Goal: Task Accomplishment & Management: Use online tool/utility

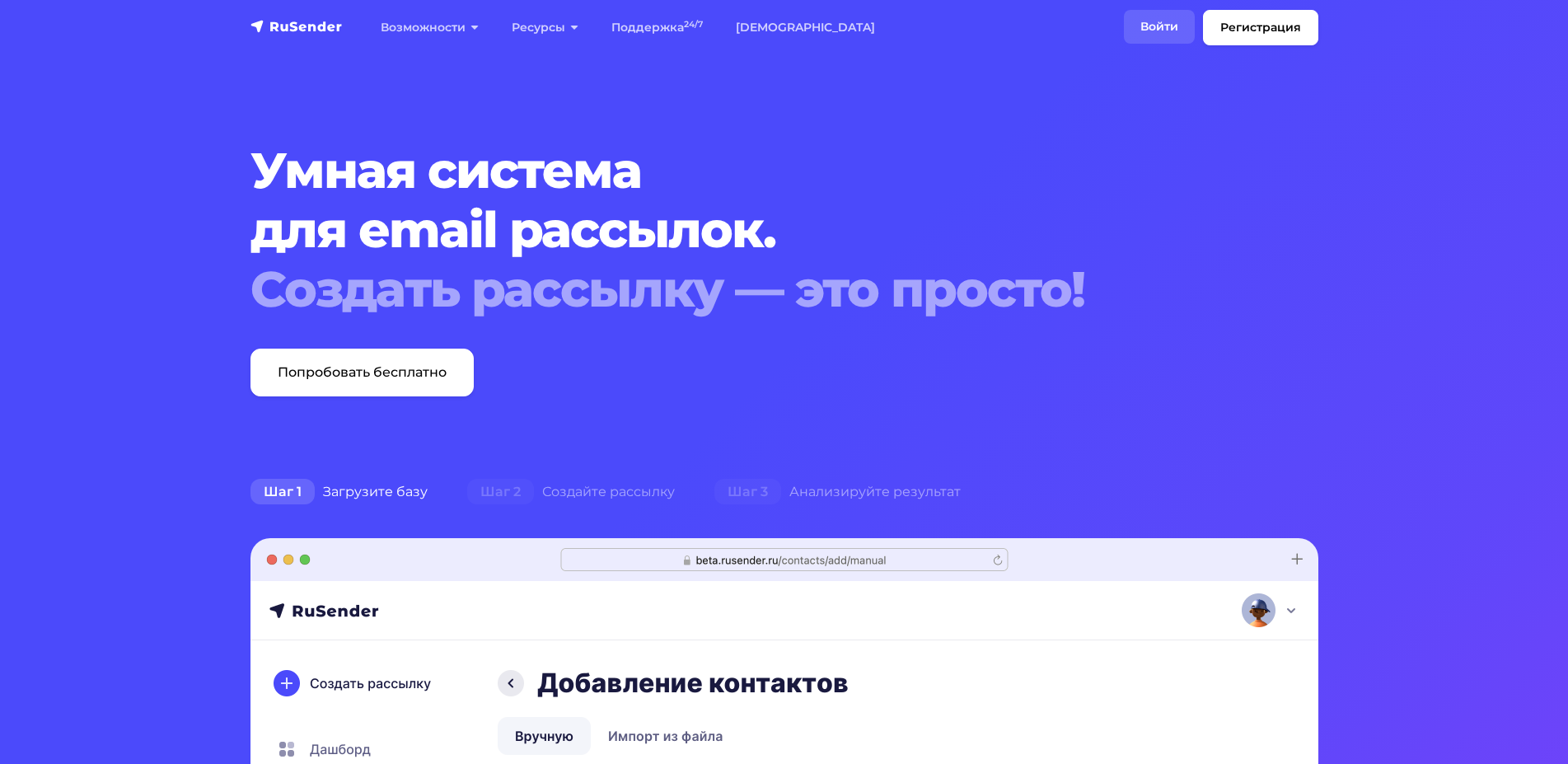
click at [1126, 26] on link "Войти" at bounding box center [1159, 26] width 71 height 33
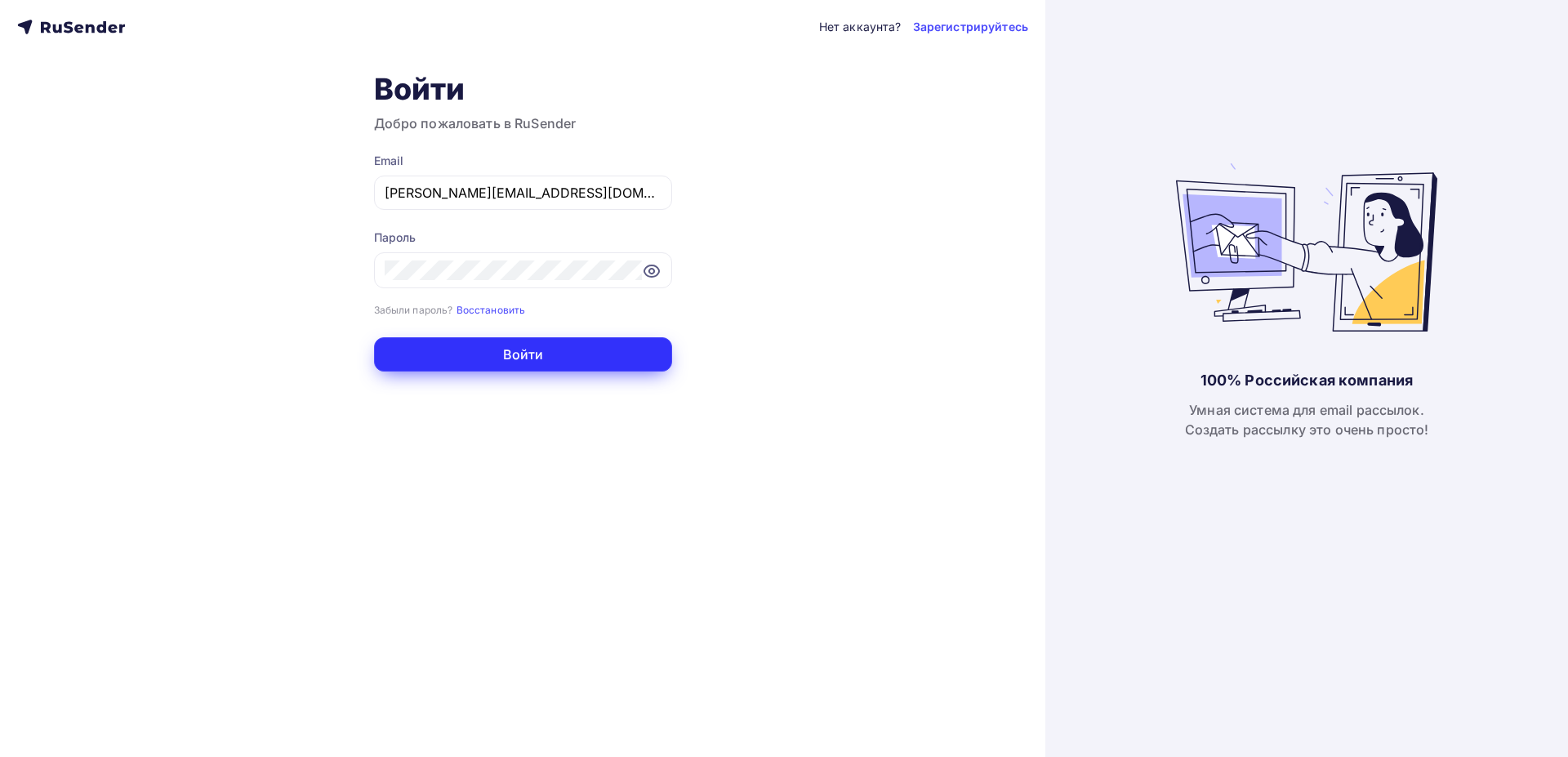
click at [528, 358] on button "Войти" at bounding box center [522, 354] width 298 height 34
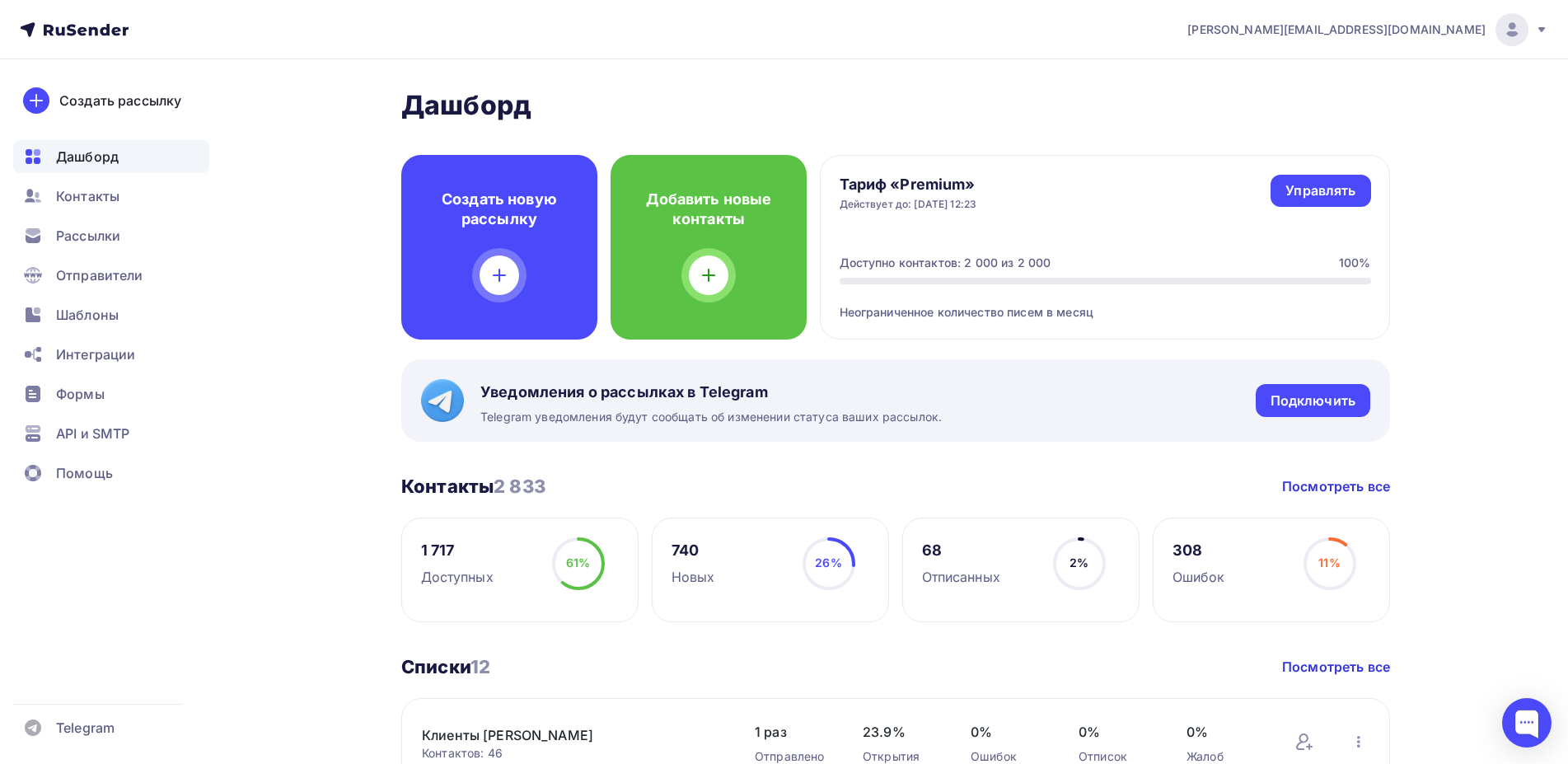
click at [713, 480] on div "Контакты 2 833 Контакты 2 833 Посмотреть все" at bounding box center [895, 486] width 989 height 23
click at [109, 236] on span "Рассылки" at bounding box center [88, 235] width 64 height 19
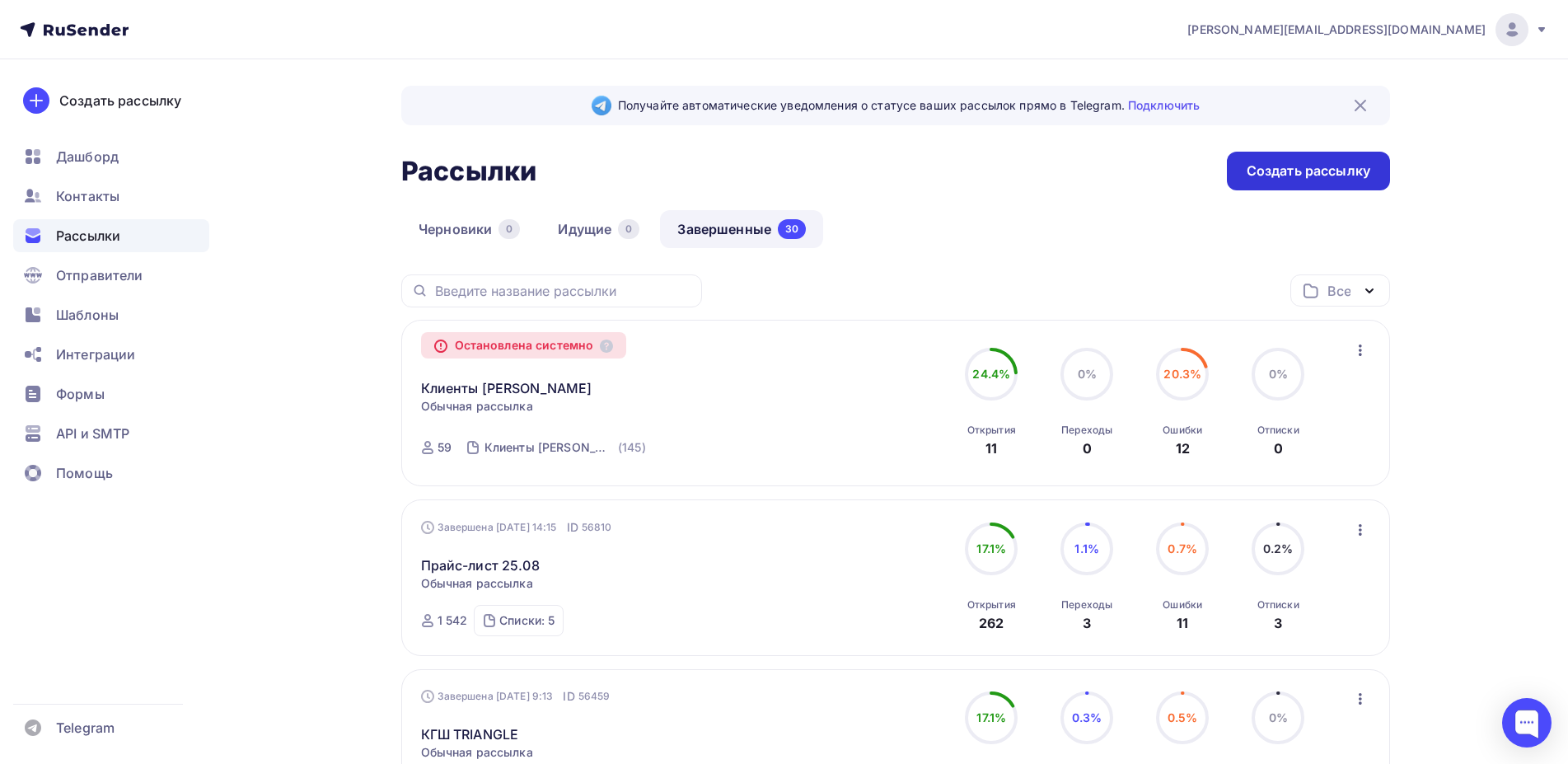
click at [1313, 168] on div "Создать рассылку" at bounding box center [1309, 171] width 123 height 19
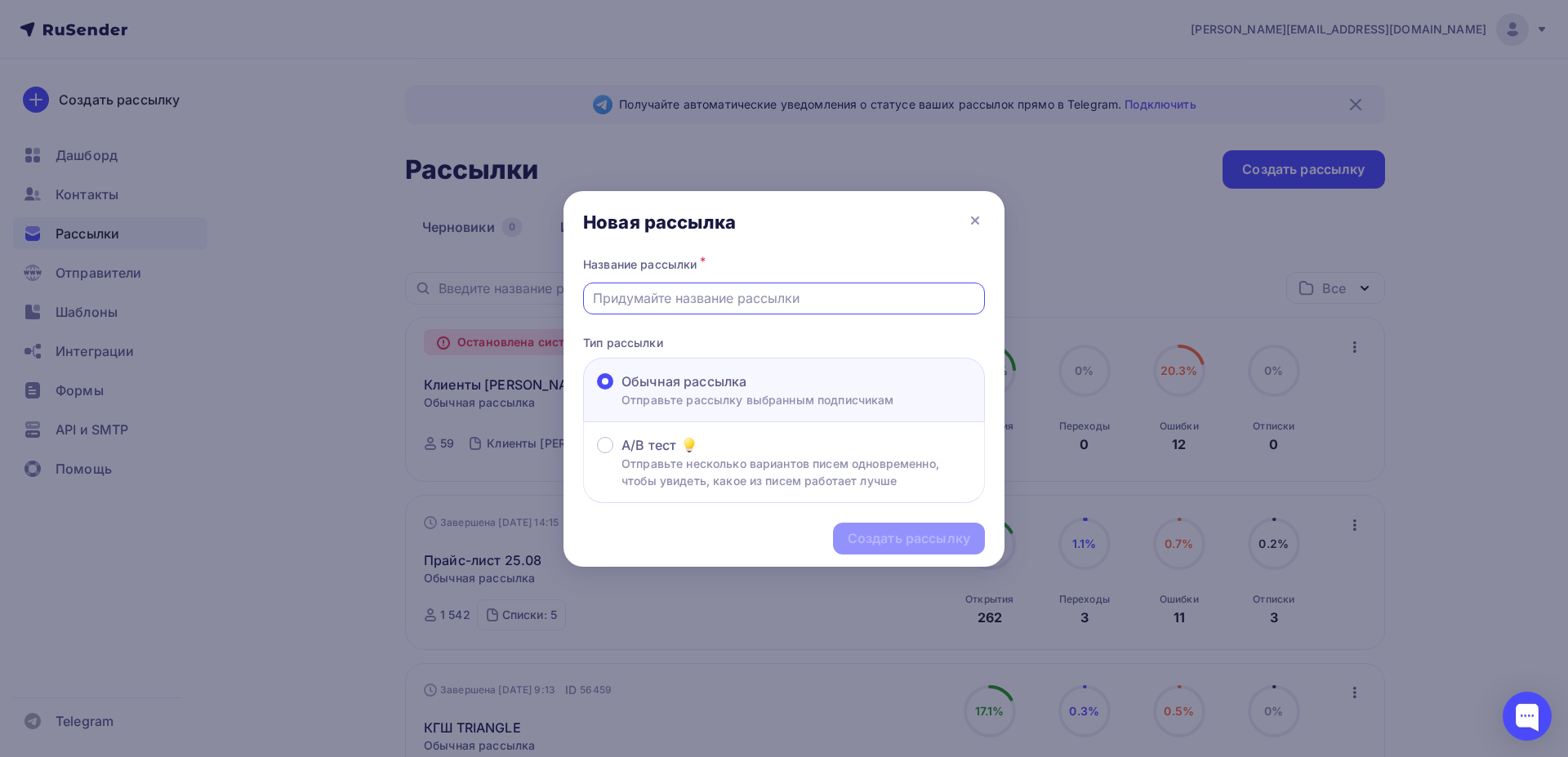
click at [756, 301] on input "text" at bounding box center [784, 298] width 383 height 19
click at [723, 301] on input "text" at bounding box center [784, 298] width 383 height 19
click at [710, 300] on input "text" at bounding box center [784, 298] width 383 height 19
type input "Ibys"
type input "Шины к зиме"
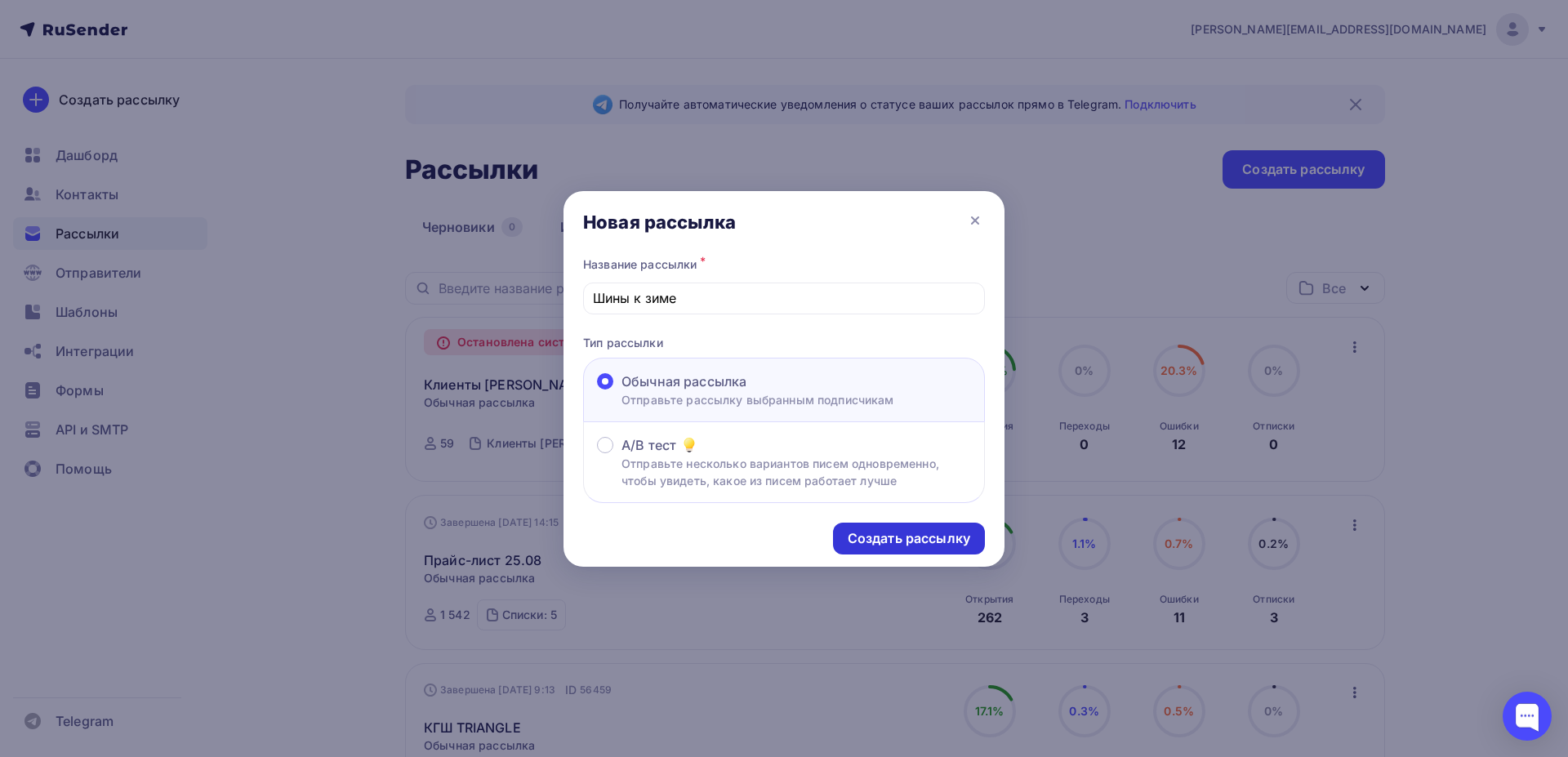
click at [902, 540] on div "Создать рассылку" at bounding box center [909, 539] width 122 height 19
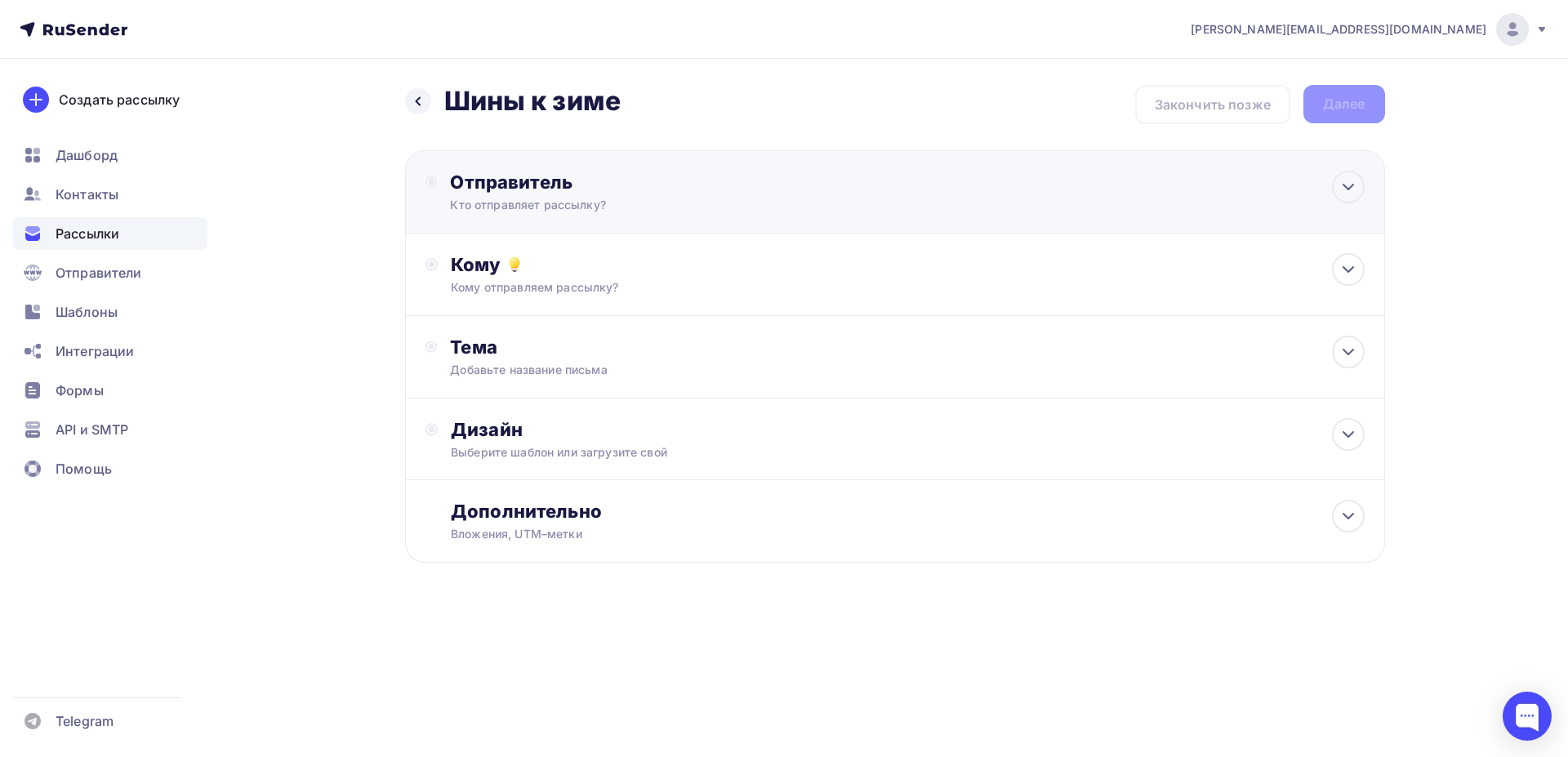
click at [613, 195] on div "Отправитель Кто отправляет рассылку? Email * [PERSON_NAME][EMAIL_ADDRESS][DOMAI…" at bounding box center [626, 191] width 354 height 43
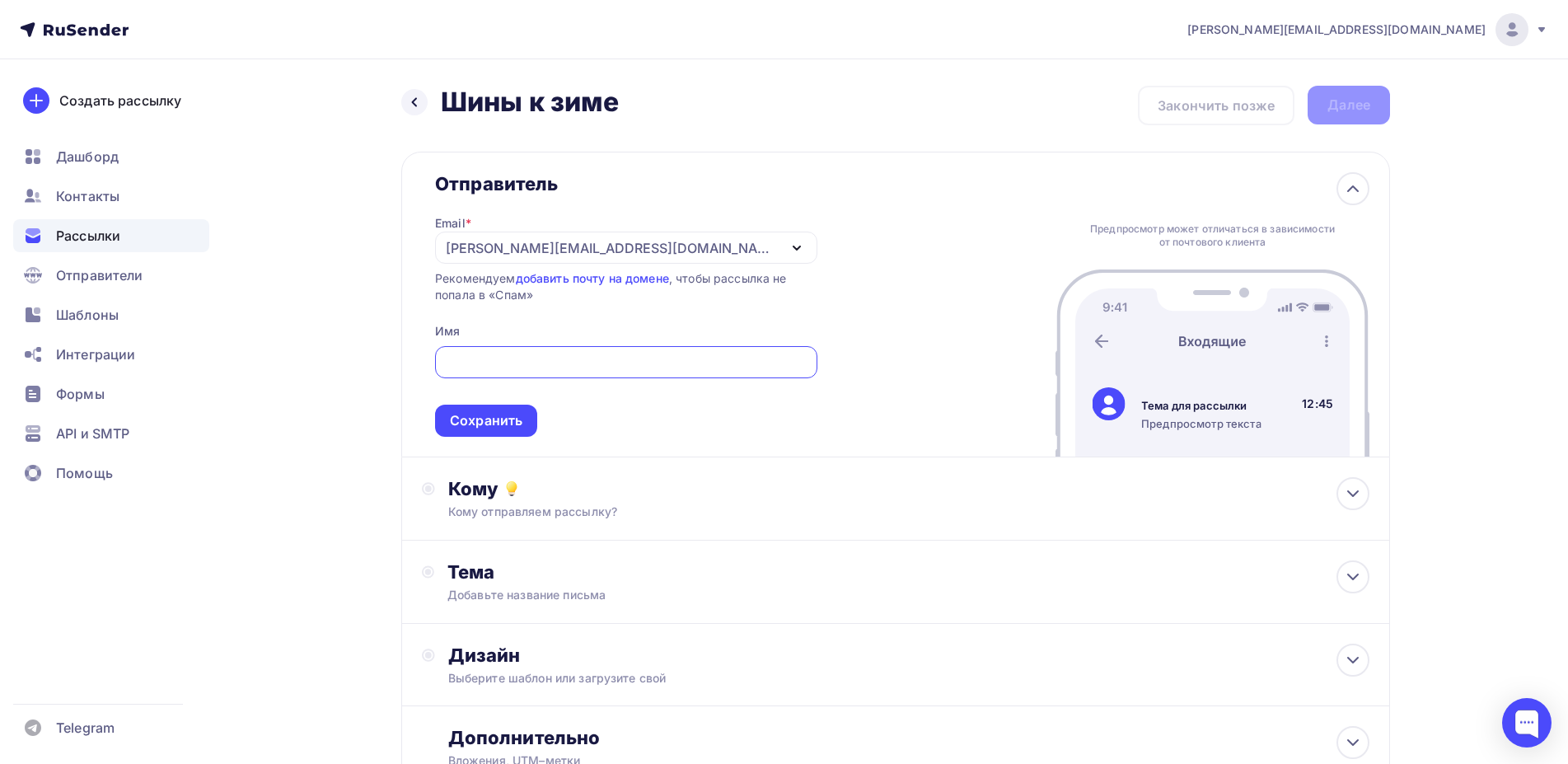
click at [549, 359] on input "text" at bounding box center [627, 362] width 363 height 19
type input "[PERSON_NAME]"
click at [770, 250] on div "[PERSON_NAME][EMAIL_ADDRESS][DOMAIN_NAME]" at bounding box center [627, 248] width 383 height 32
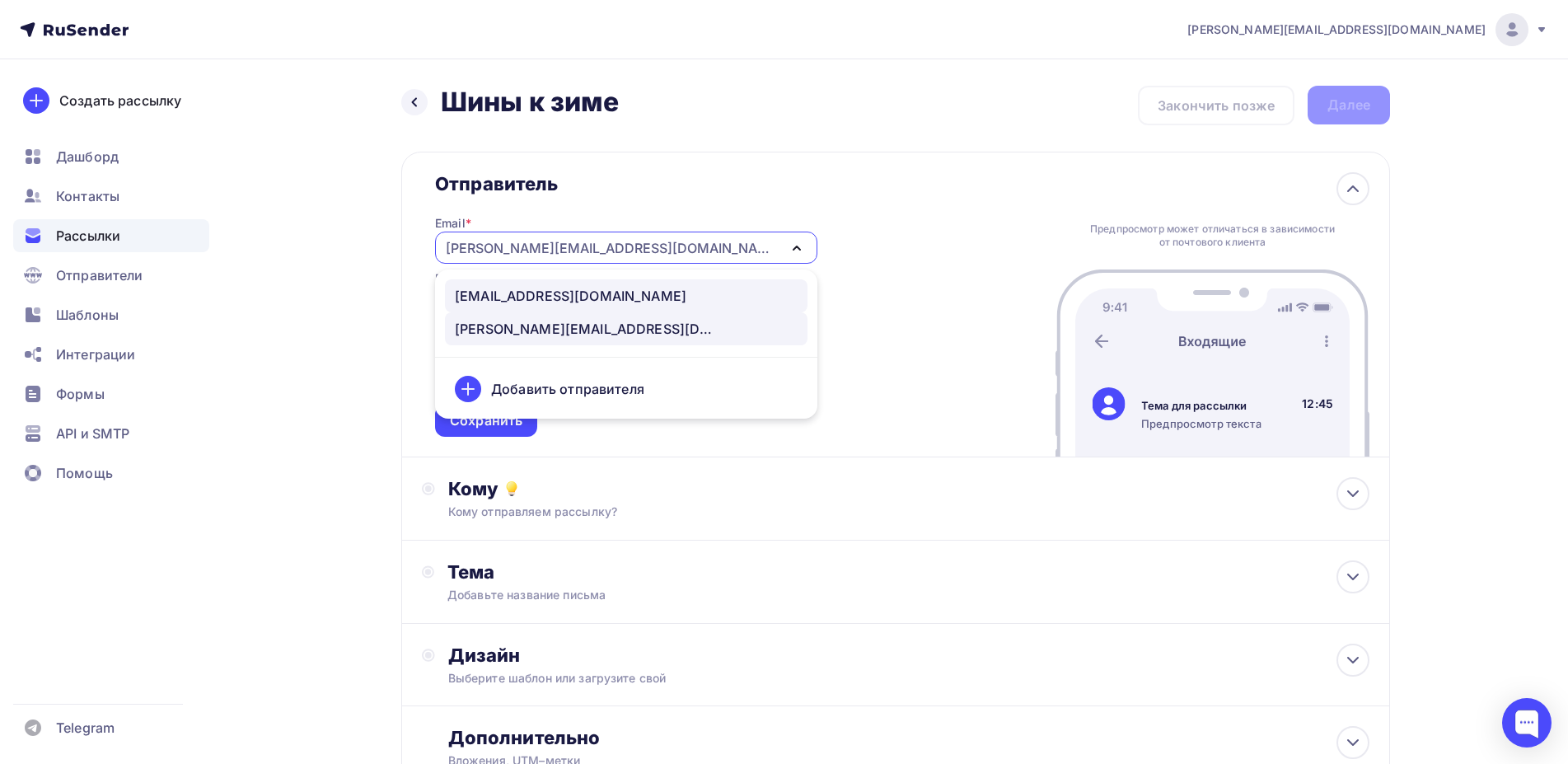
click at [611, 298] on div "[EMAIL_ADDRESS][DOMAIN_NAME]" at bounding box center [570, 295] width 232 height 19
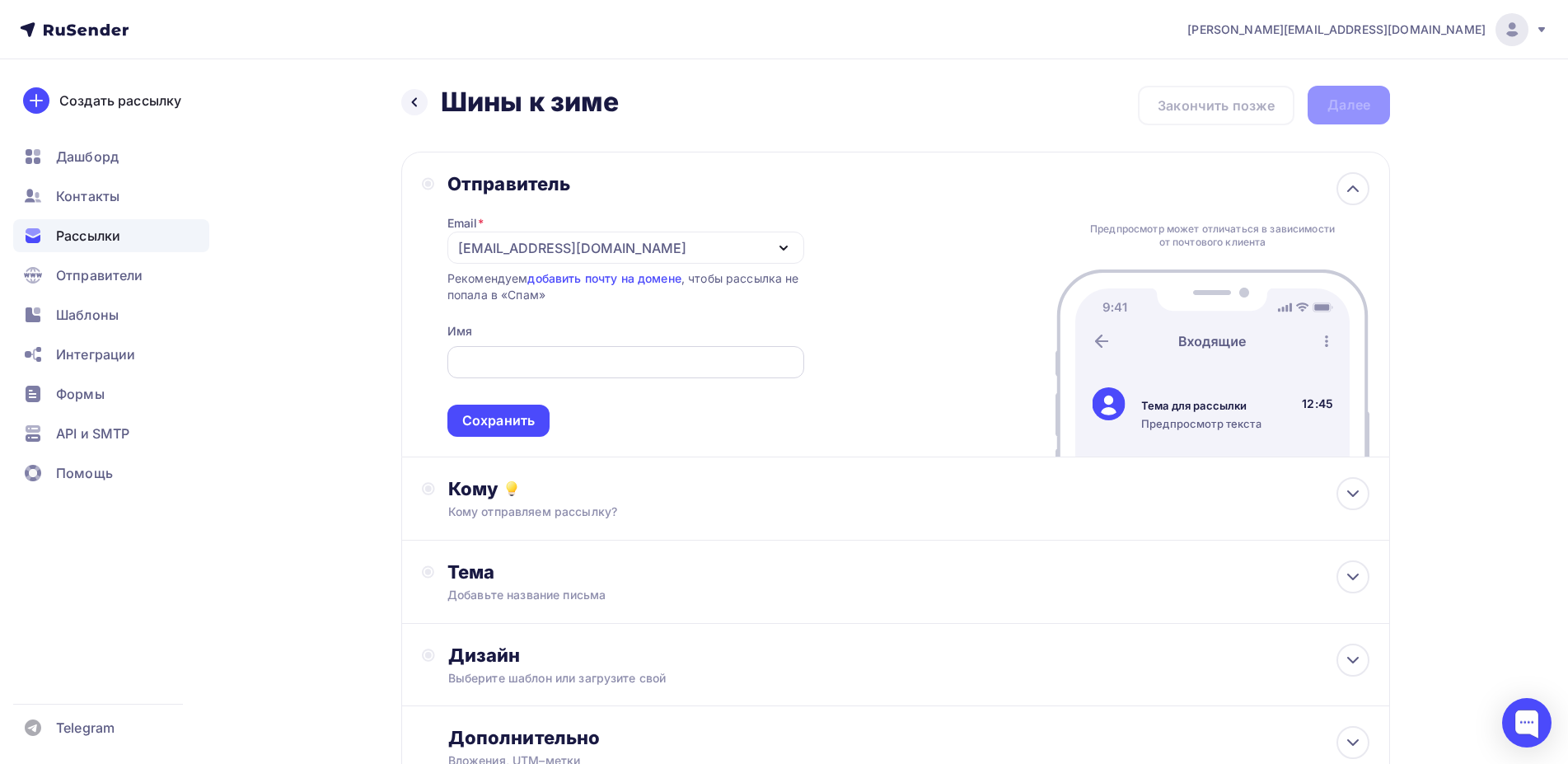
click at [595, 361] on input "text" at bounding box center [625, 362] width 338 height 19
click at [598, 363] on input "text" at bounding box center [625, 362] width 338 height 19
type input "МаксШинТорг"
click at [494, 423] on div "Сохранить" at bounding box center [499, 421] width 72 height 19
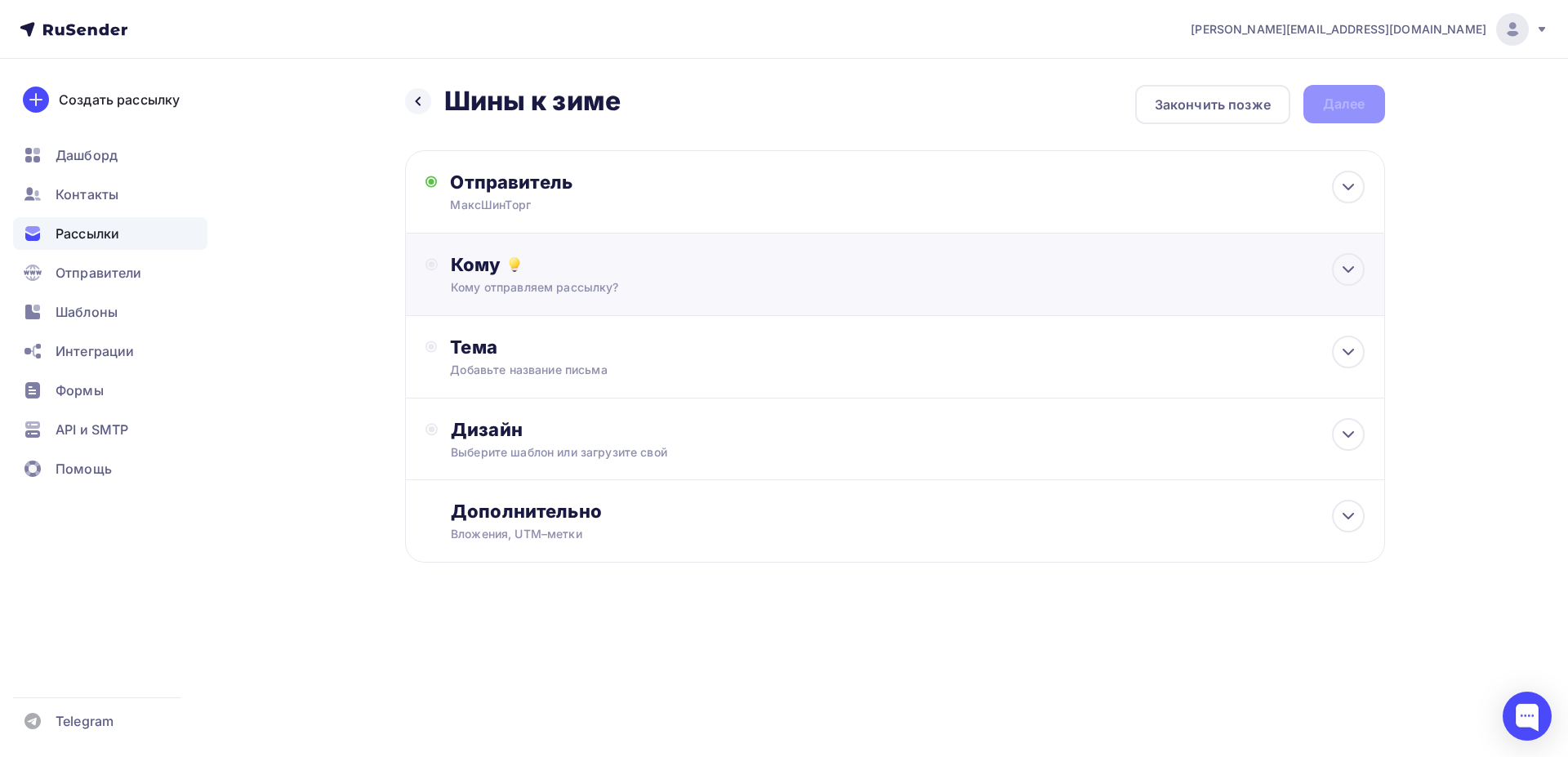
click at [616, 277] on div "Кому Кому отправляем рассылку? Списки получателей Выберите список Все списки id…" at bounding box center [907, 274] width 913 height 43
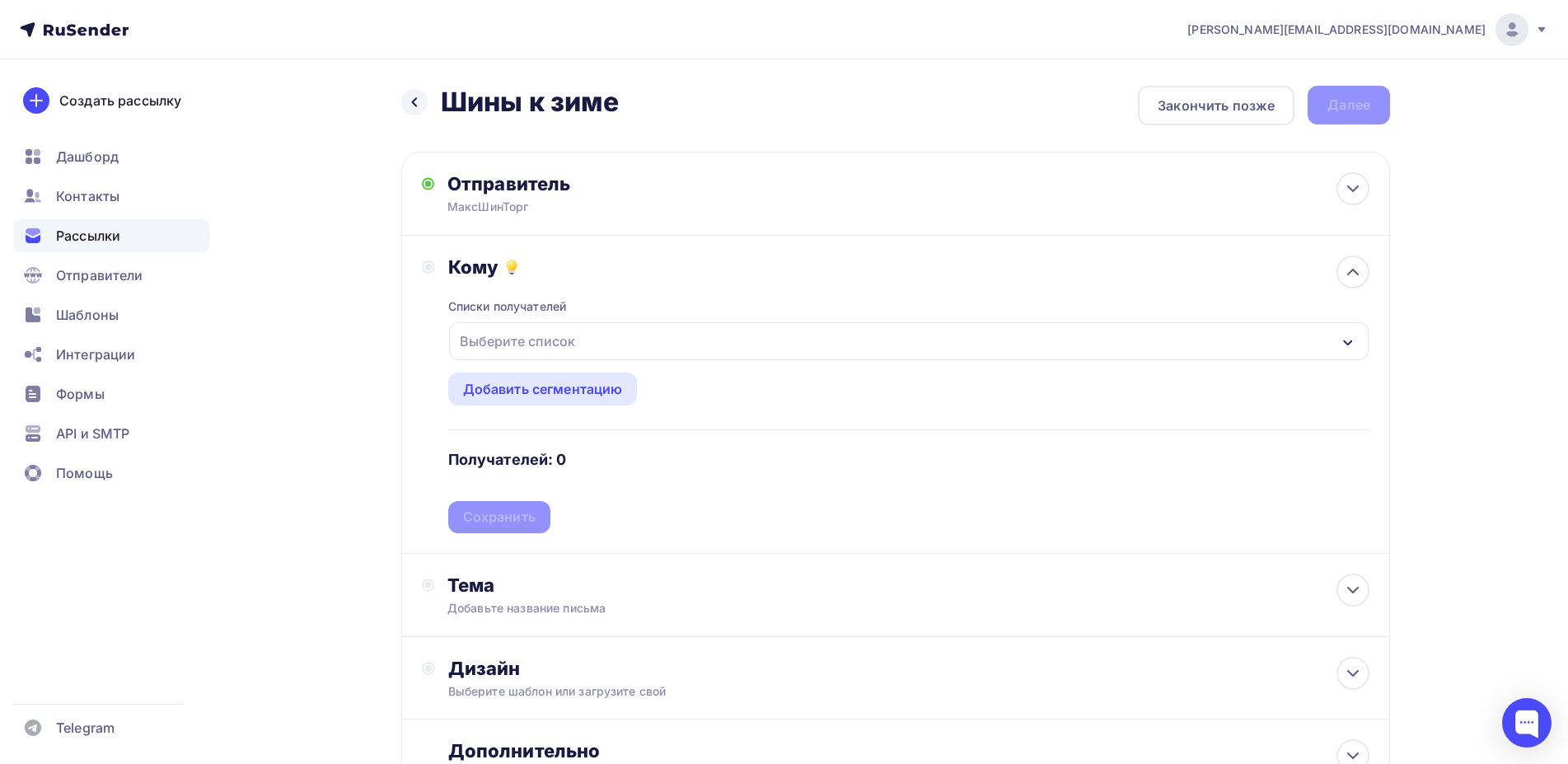
click at [590, 344] on div "Выберите список" at bounding box center [910, 341] width 920 height 38
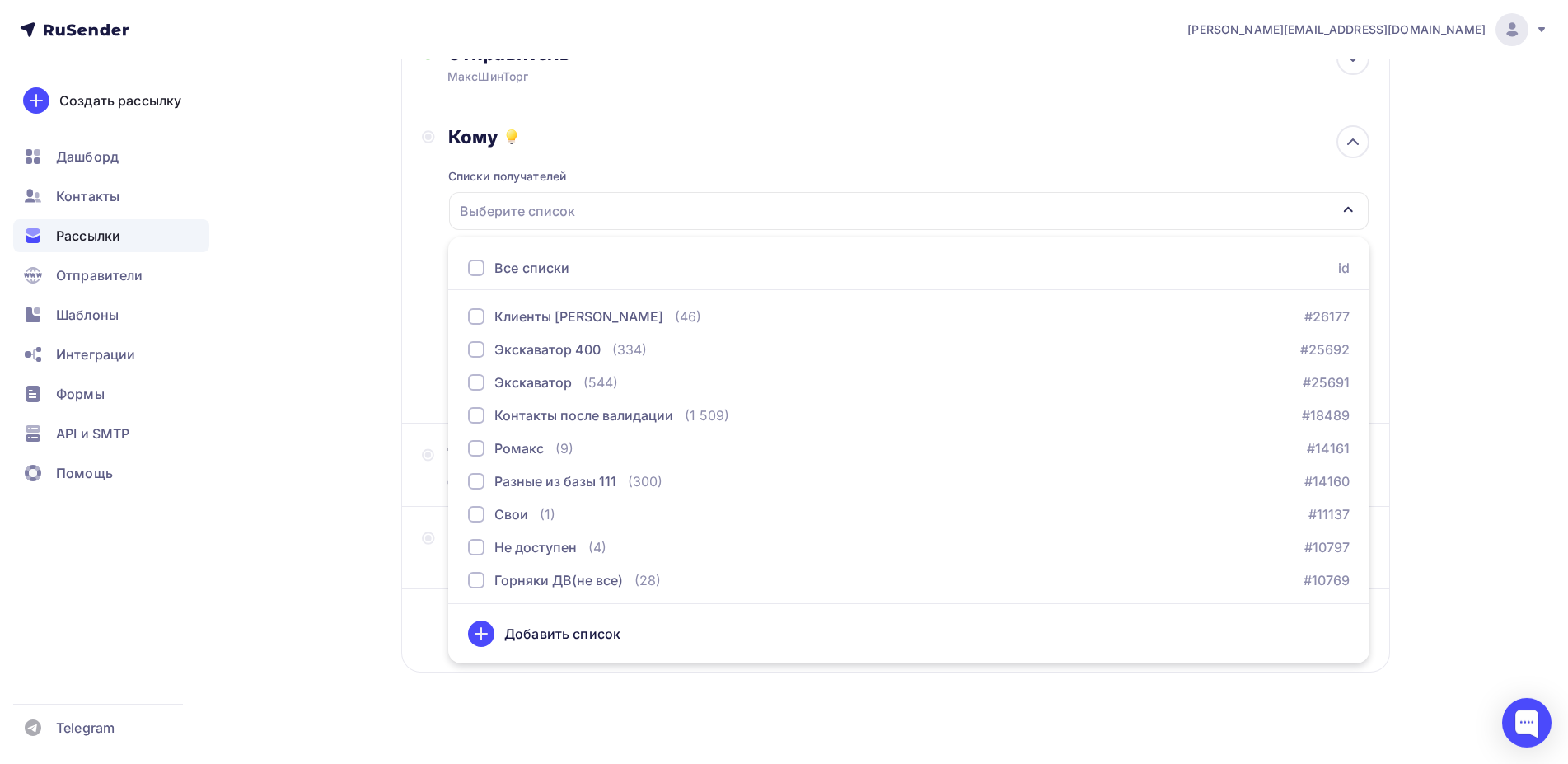
scroll to position [145, 0]
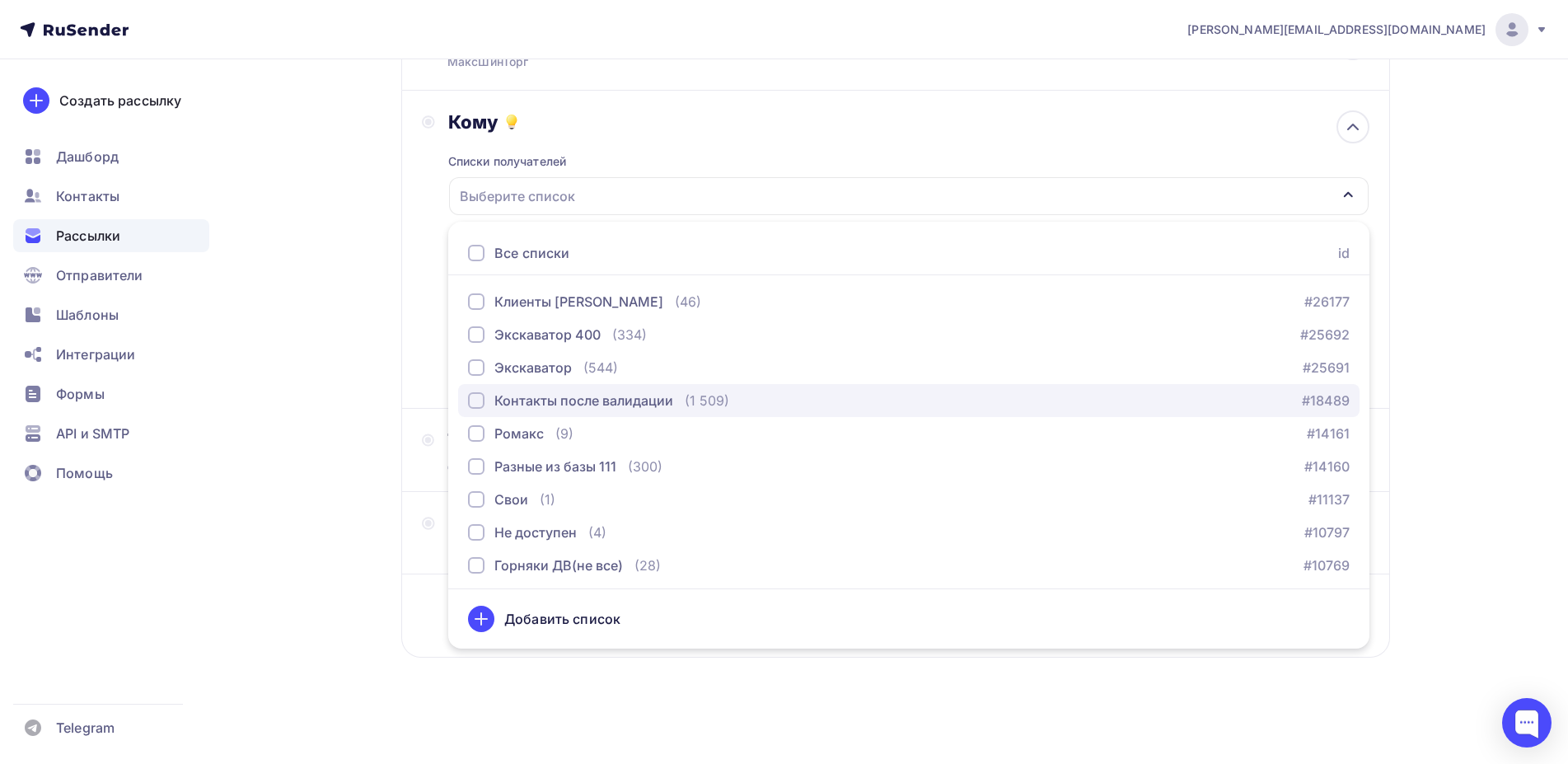
click at [477, 396] on div "button" at bounding box center [476, 400] width 17 height 17
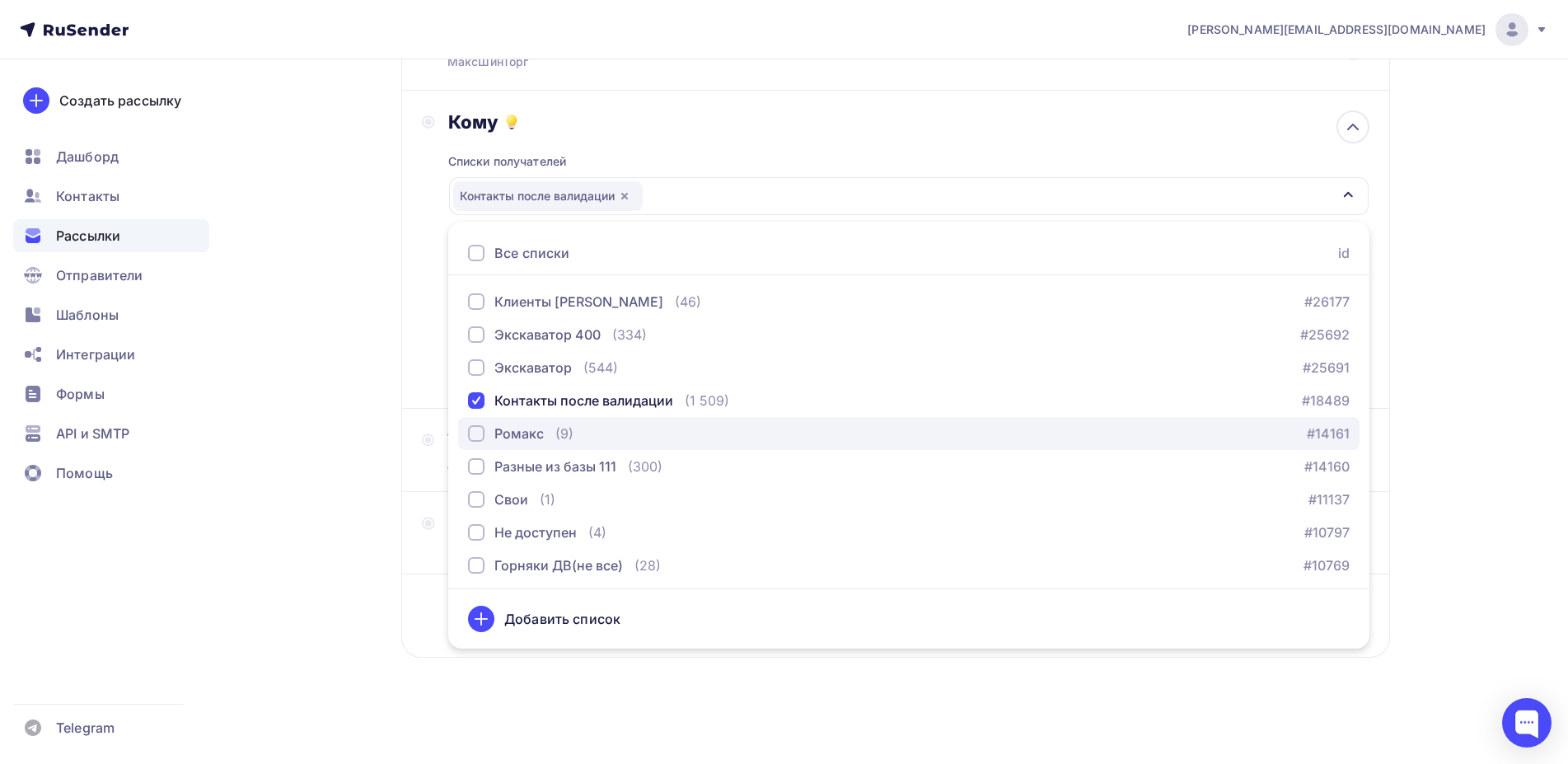
click at [475, 432] on div "button" at bounding box center [476, 433] width 17 height 17
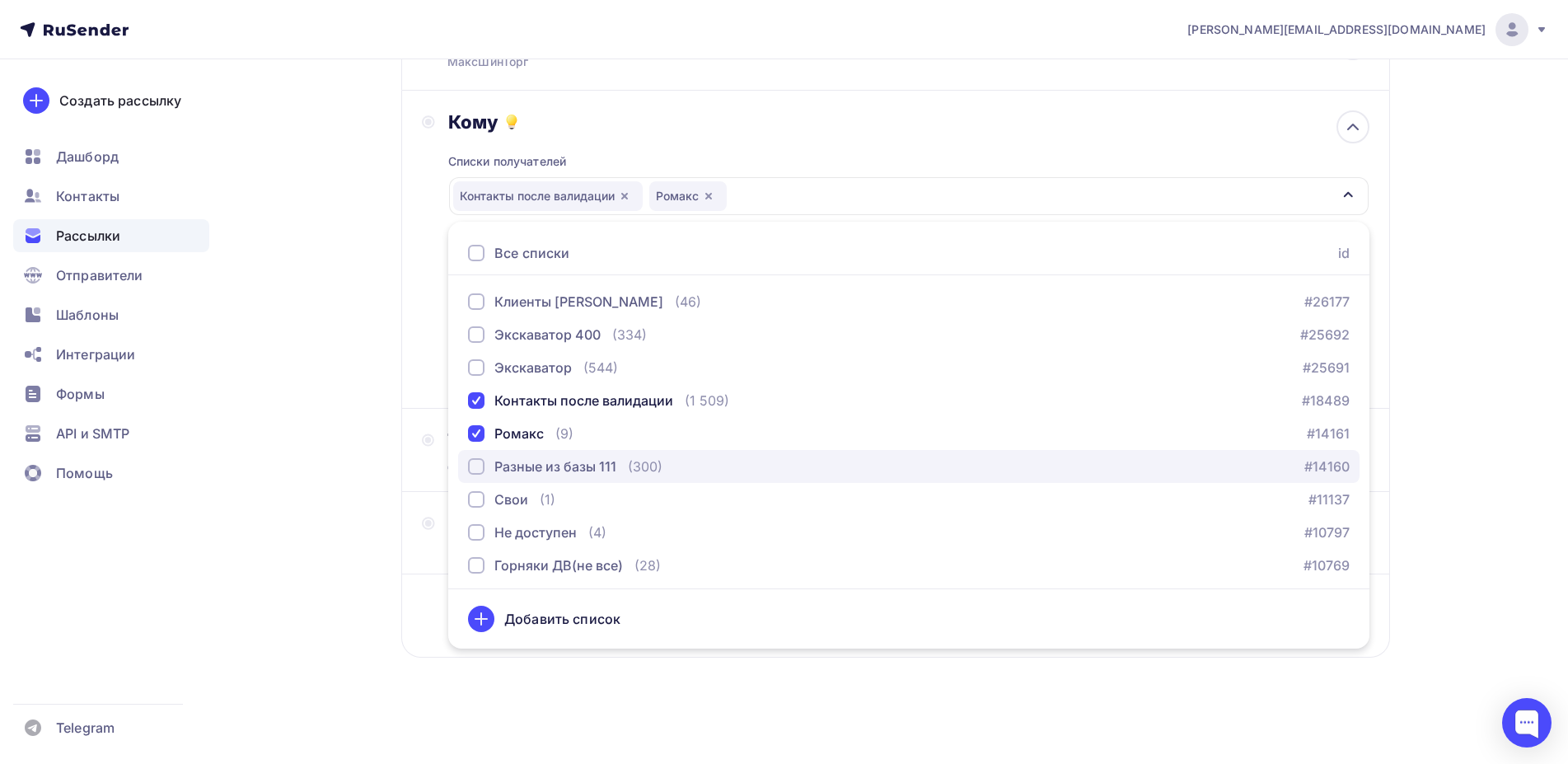
click at [476, 465] on div "button" at bounding box center [476, 466] width 17 height 17
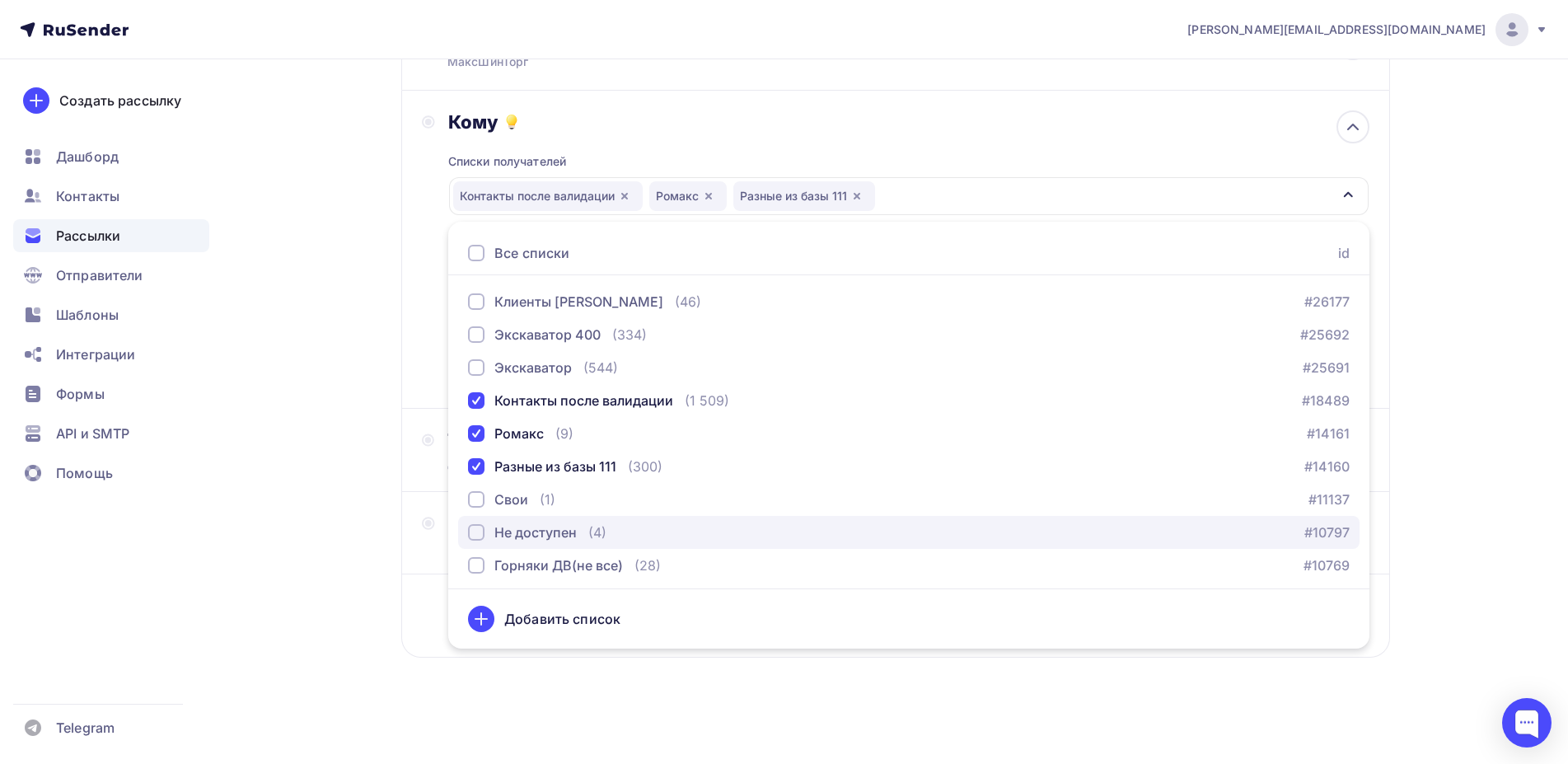
click at [475, 537] on div "button" at bounding box center [476, 532] width 17 height 17
click at [472, 530] on div "button" at bounding box center [476, 532] width 17 height 17
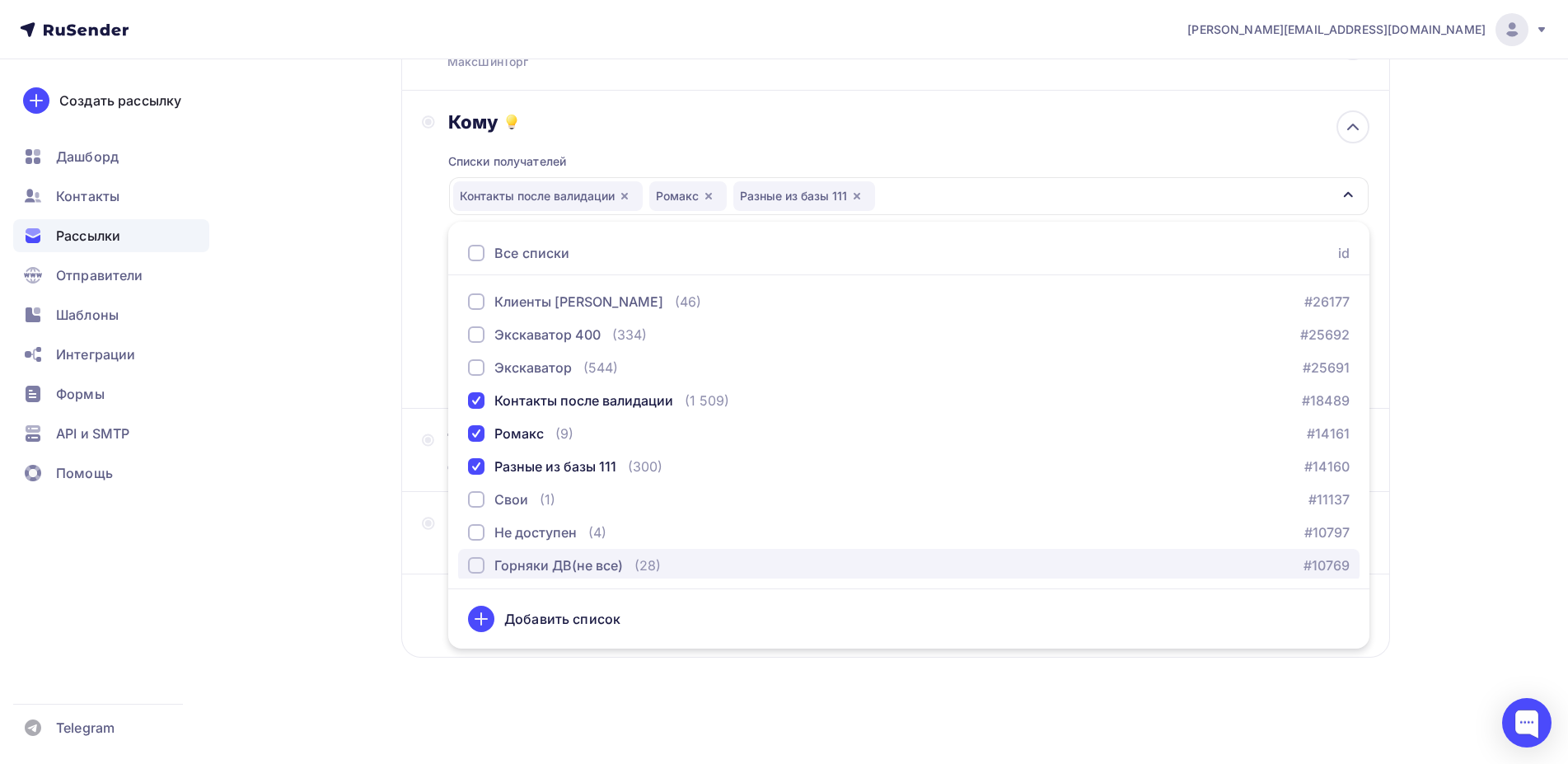
click at [472, 565] on div "button" at bounding box center [476, 565] width 17 height 17
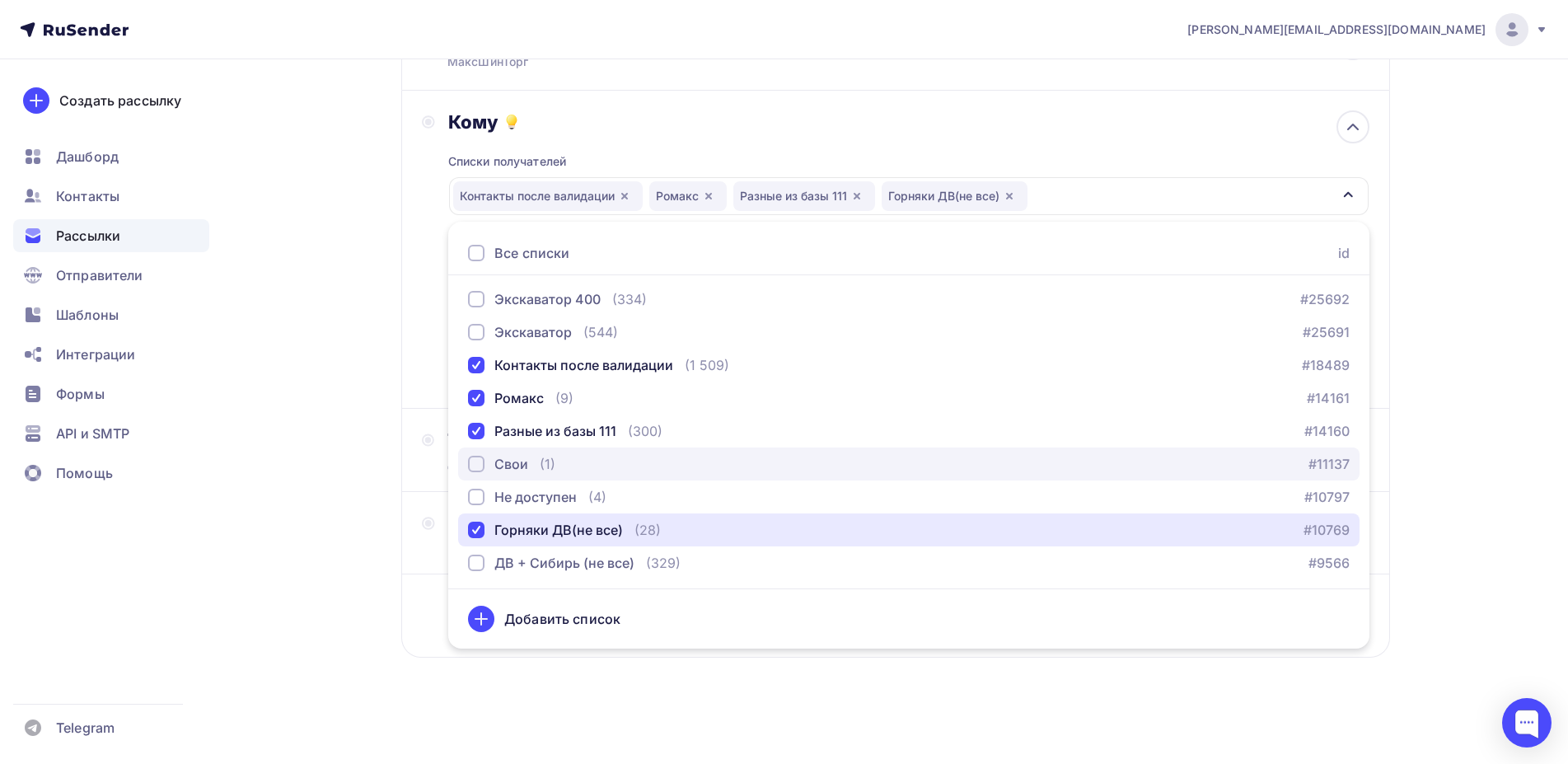
scroll to position [36, 0]
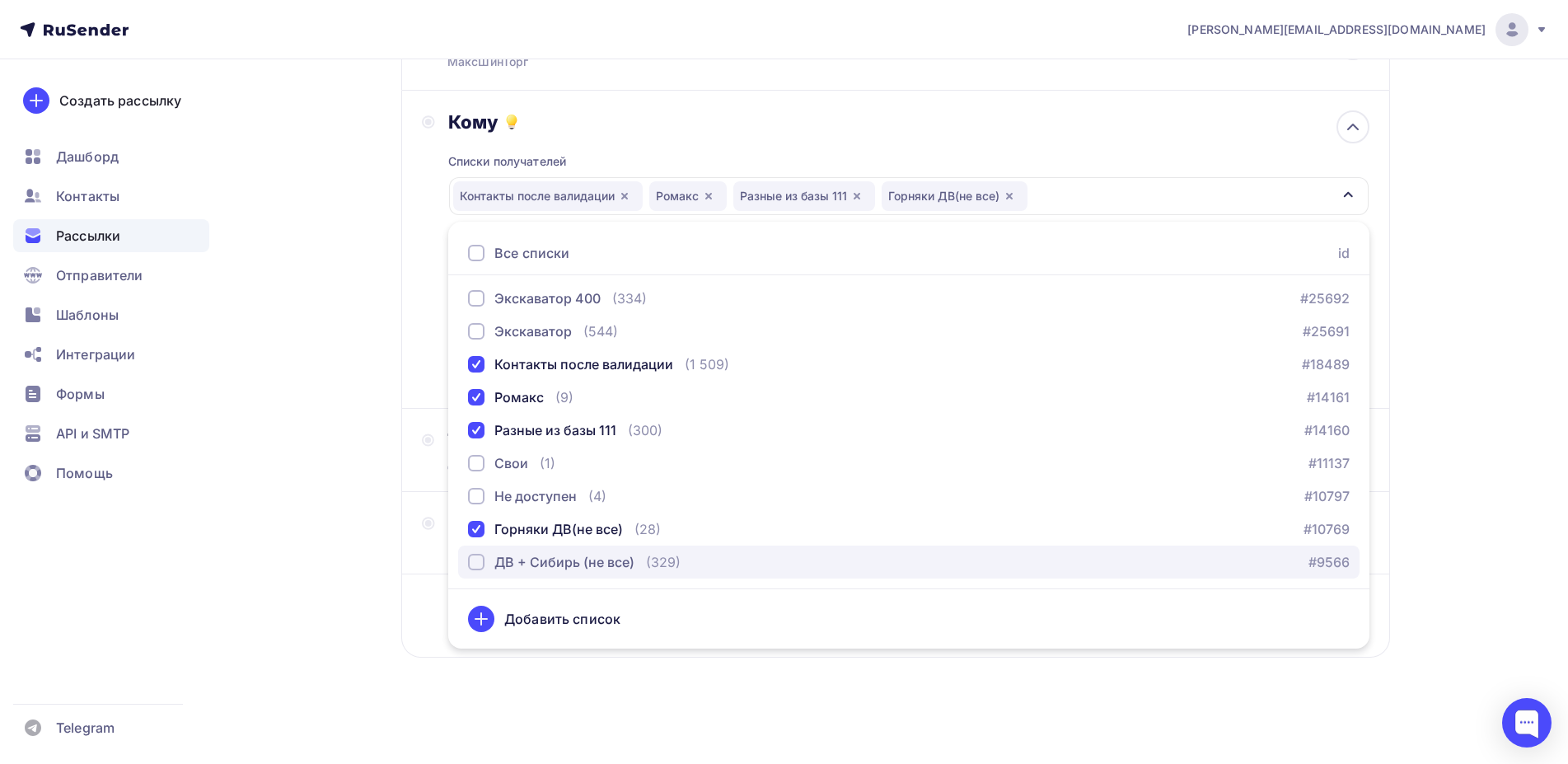
click at [475, 562] on div "button" at bounding box center [476, 561] width 17 height 17
click at [1469, 230] on div "[PERSON_NAME][EMAIL_ADDRESS][DOMAIN_NAME] Аккаунт Тарифы Выйти Создать рассылку…" at bounding box center [784, 308] width 1568 height 909
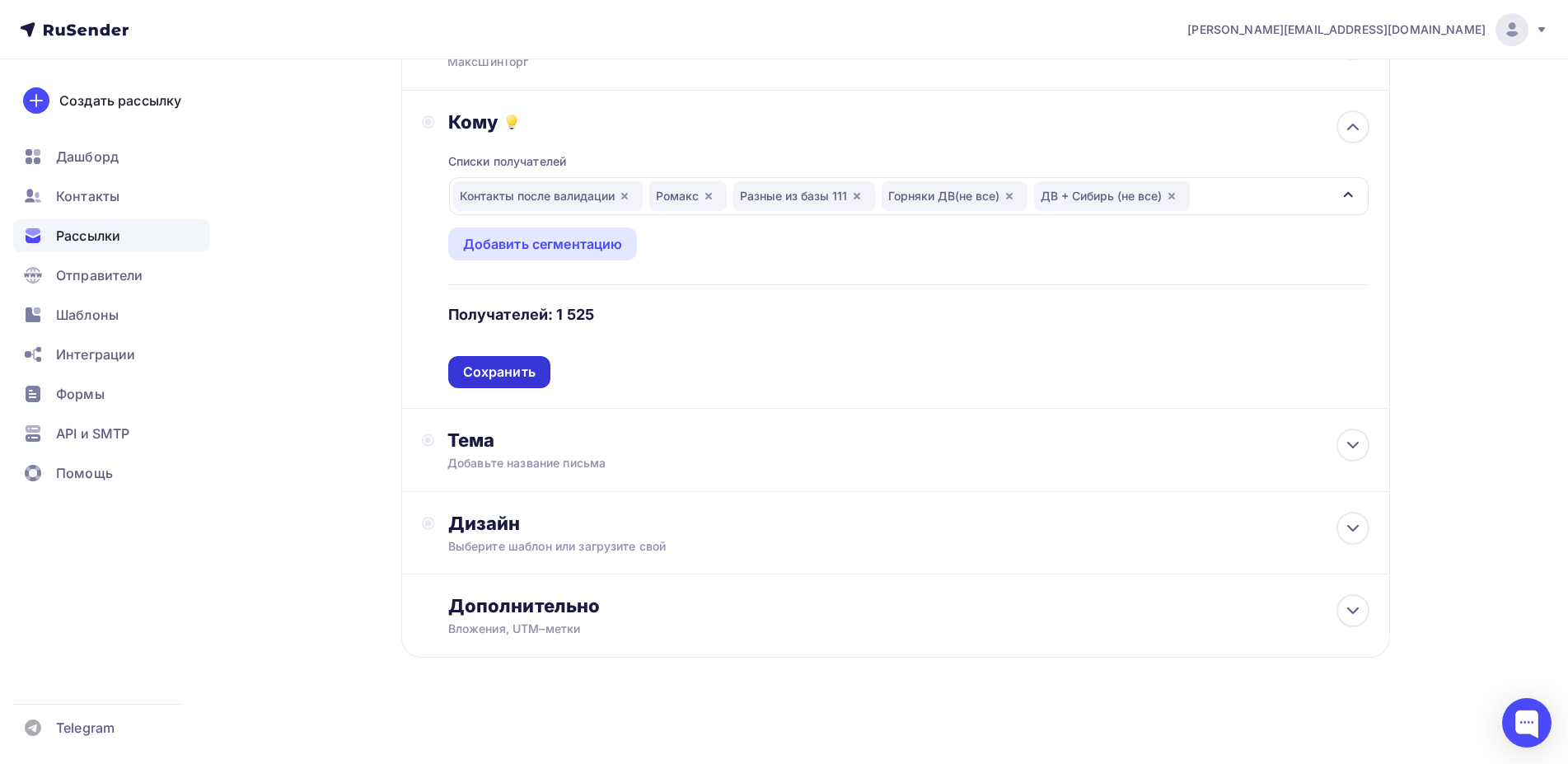
click at [514, 374] on div "Сохранить" at bounding box center [499, 372] width 72 height 19
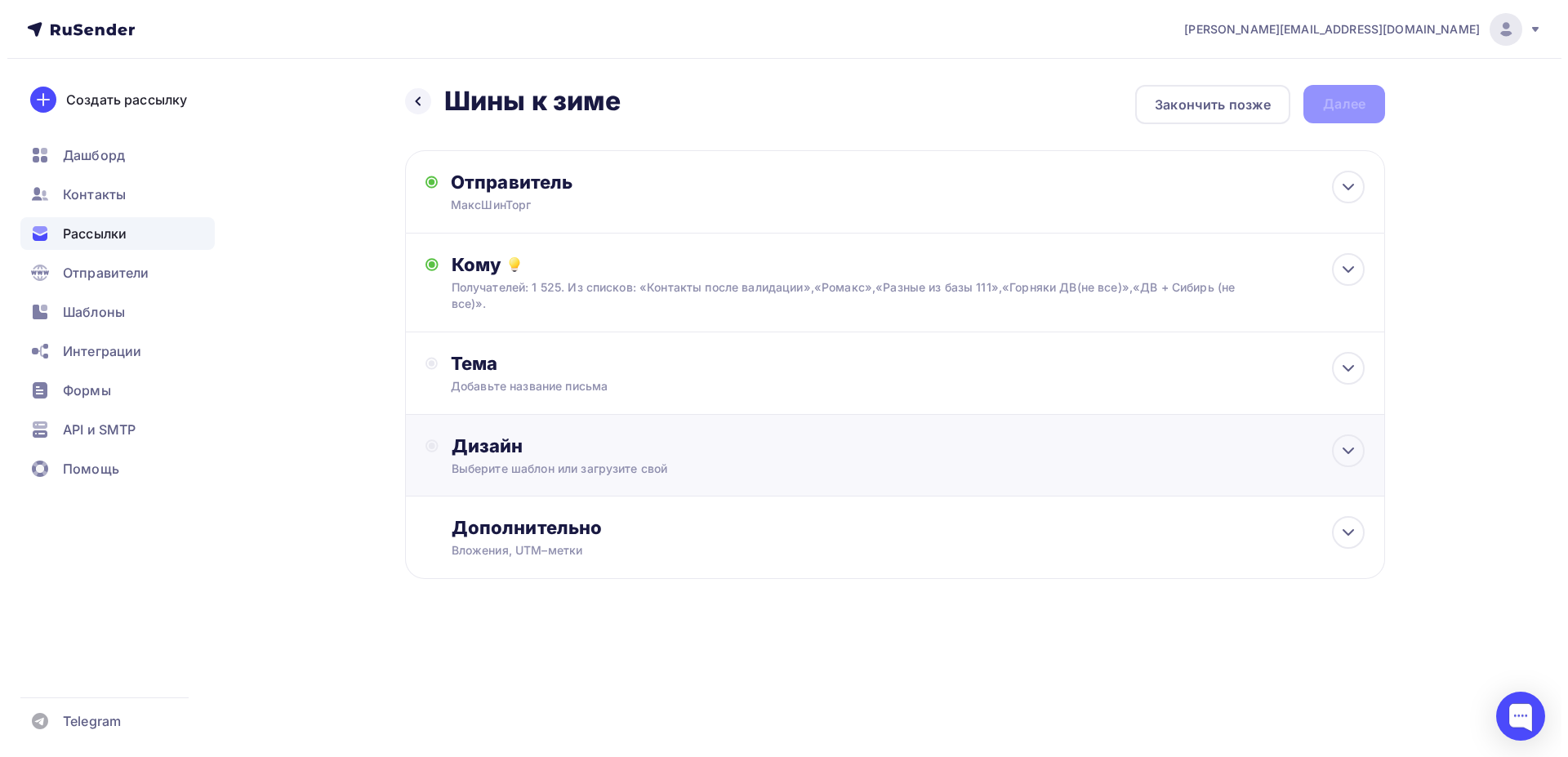
scroll to position [0, 0]
click at [566, 352] on div "Тема" at bounding box center [611, 363] width 322 height 23
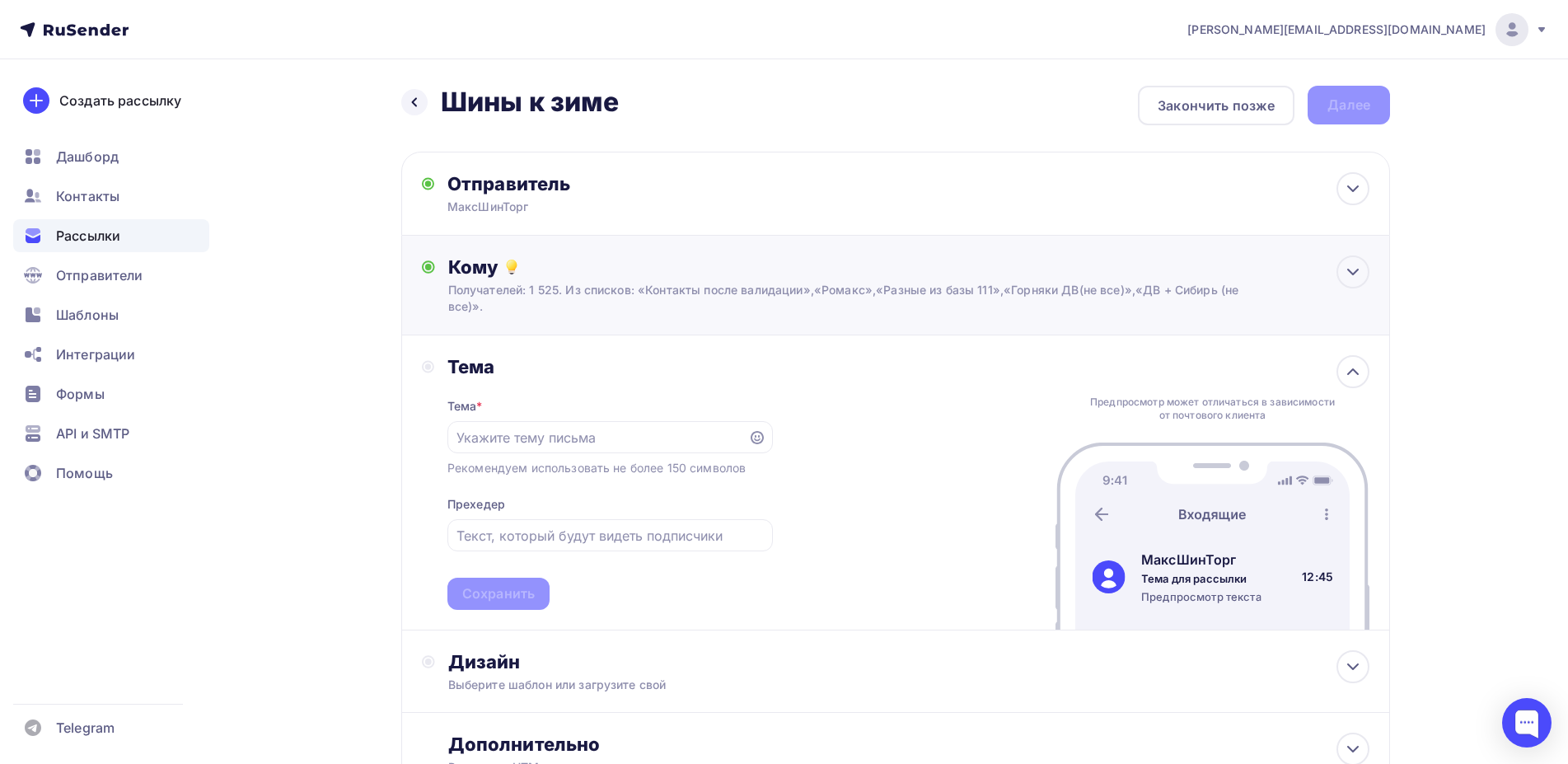
click at [574, 278] on div "Кому" at bounding box center [909, 267] width 921 height 23
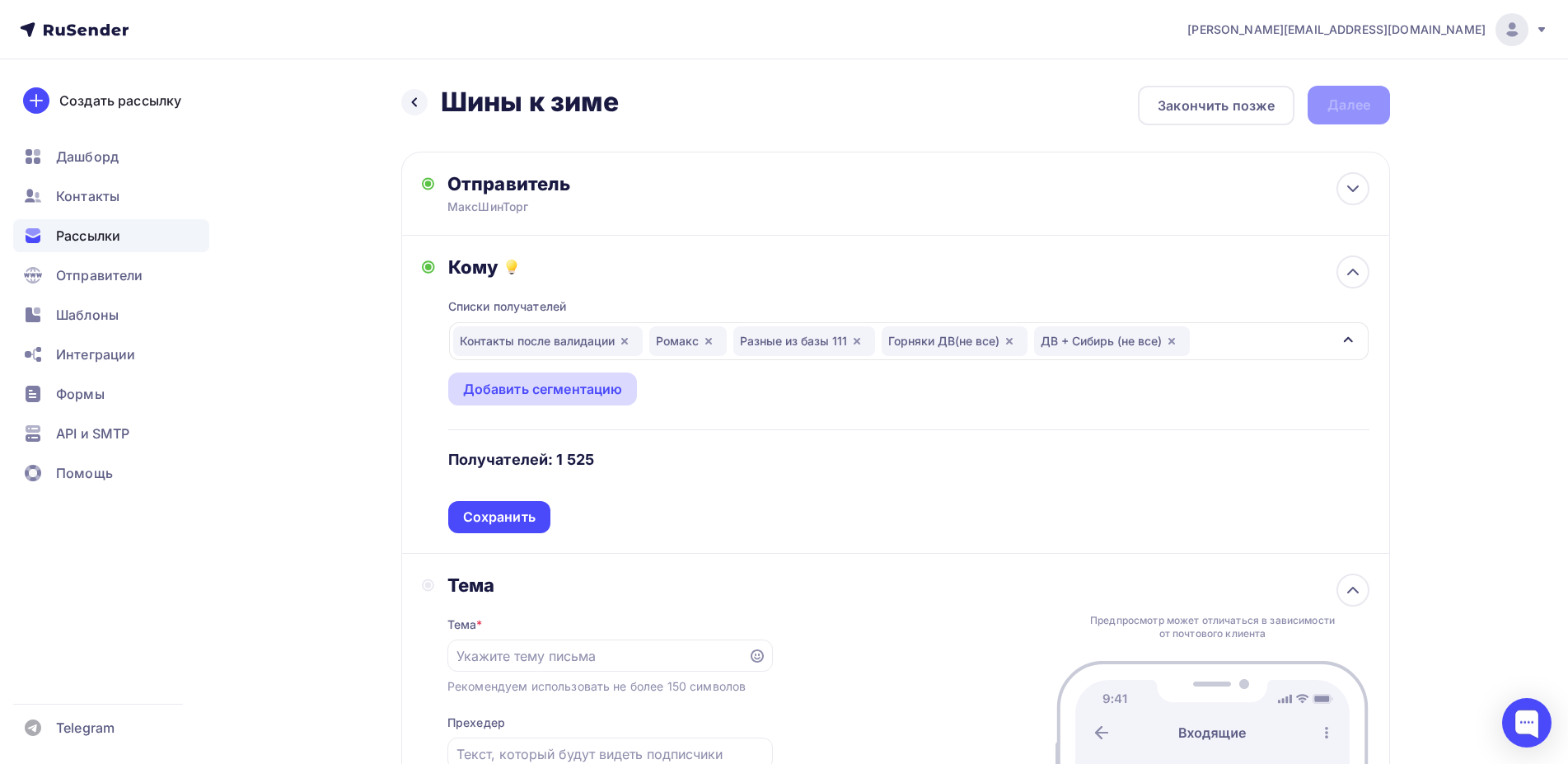
click at [555, 387] on div "Добавить сегментацию" at bounding box center [542, 389] width 160 height 19
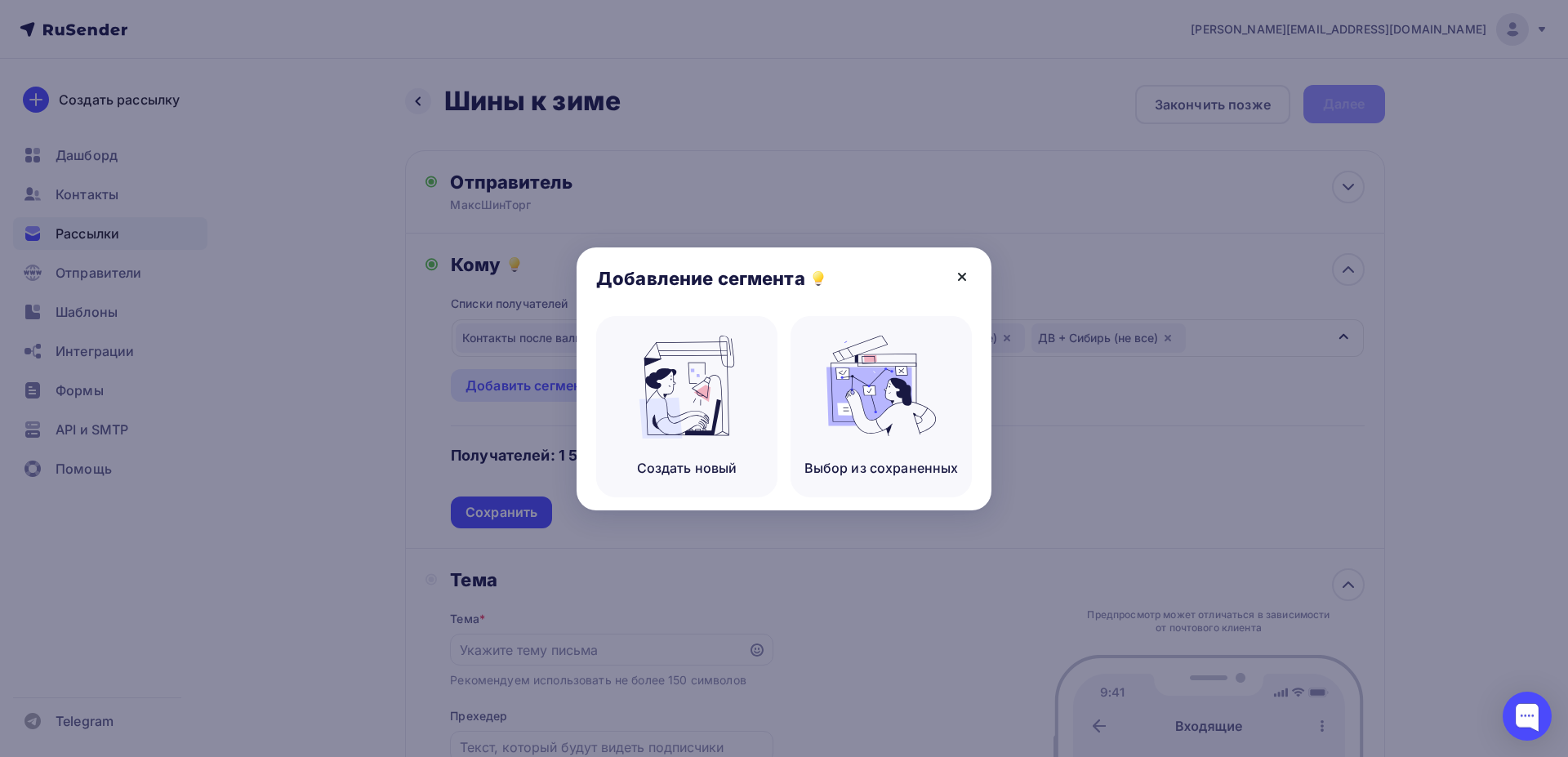
click at [960, 279] on icon at bounding box center [962, 276] width 6 height 6
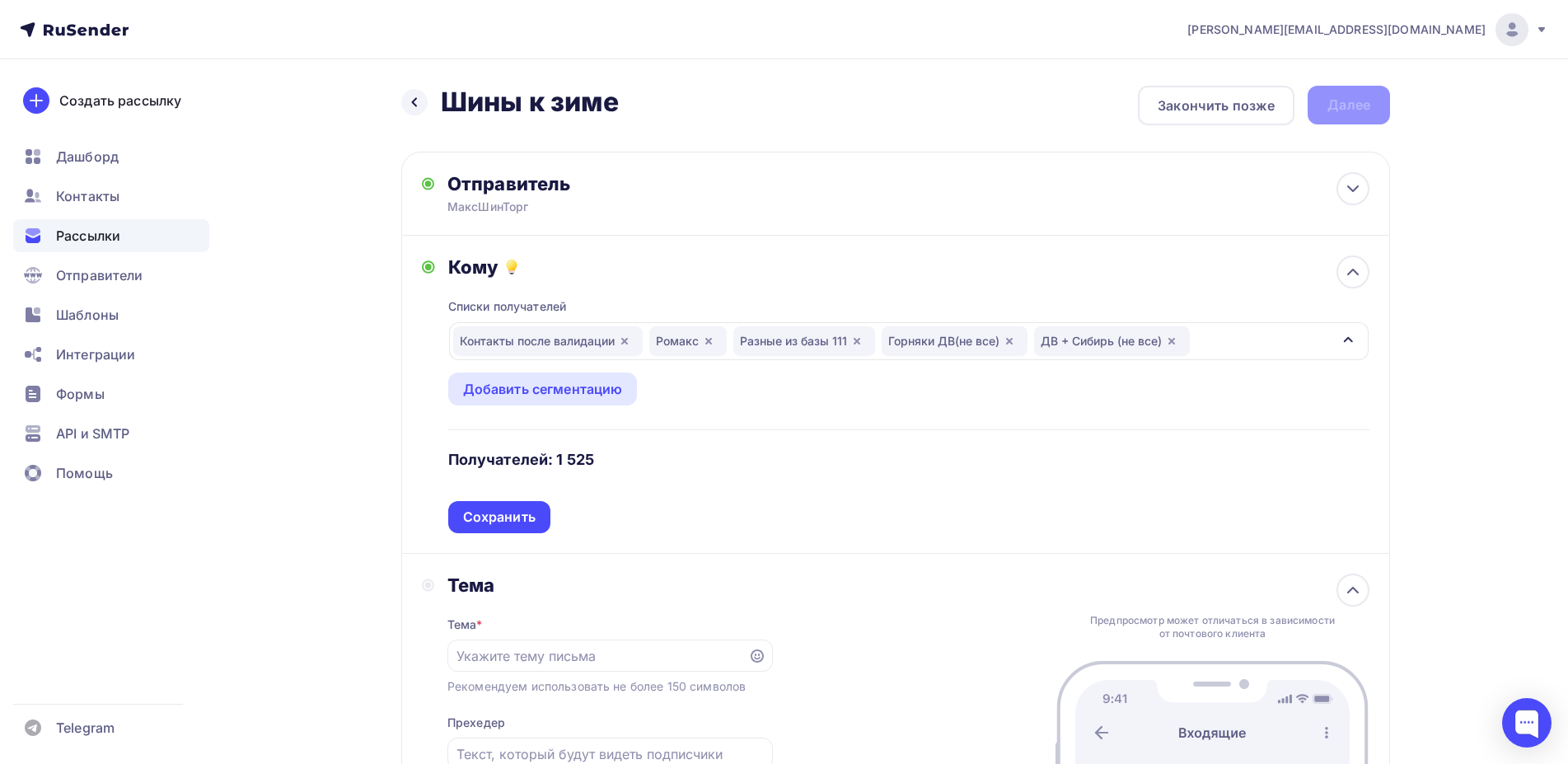
drag, startPoint x: 1310, startPoint y: 344, endPoint x: 1292, endPoint y: 347, distance: 18.2
click at [1309, 344] on div "Контакты после валидации Ромакс Разные из базы 111 Горняки ДВ(не все) ДВ + Сиби…" at bounding box center [910, 341] width 920 height 38
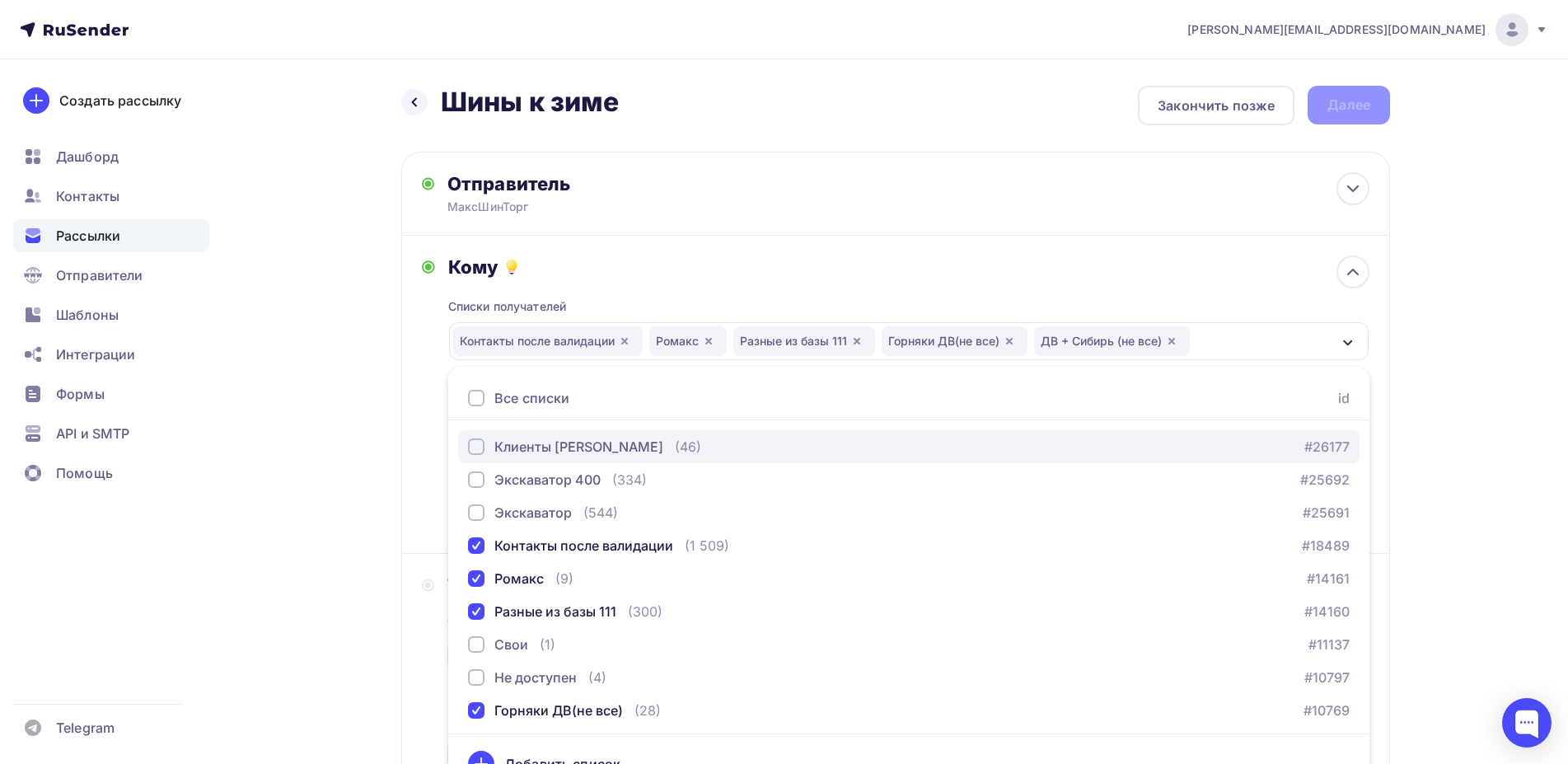
click at [473, 446] on div "button" at bounding box center [476, 446] width 17 height 17
click at [475, 445] on div "button" at bounding box center [476, 446] width 17 height 17
click at [1201, 260] on div "Кому" at bounding box center [909, 267] width 921 height 23
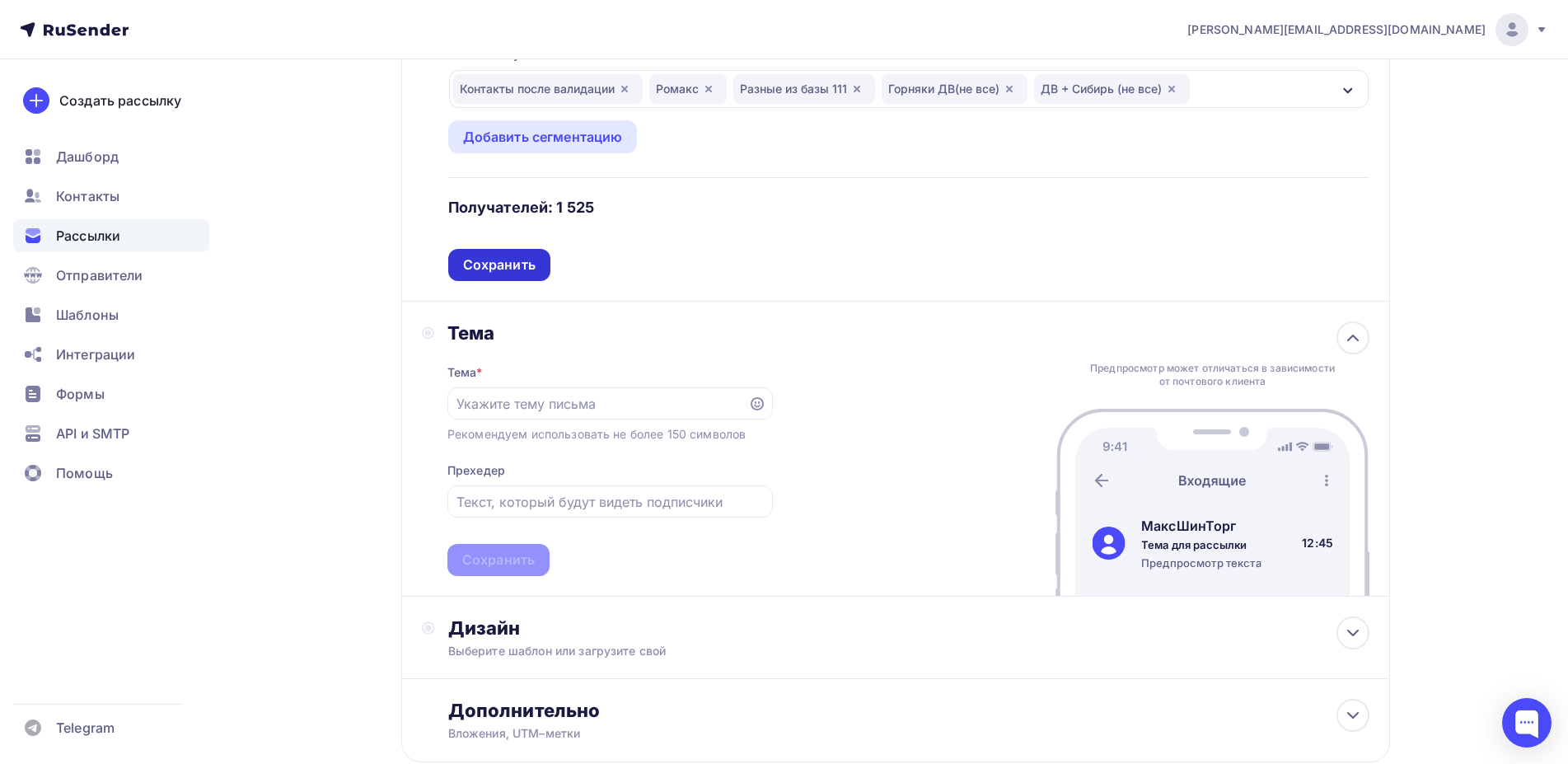
click at [513, 262] on div "Сохранить" at bounding box center [499, 265] width 72 height 19
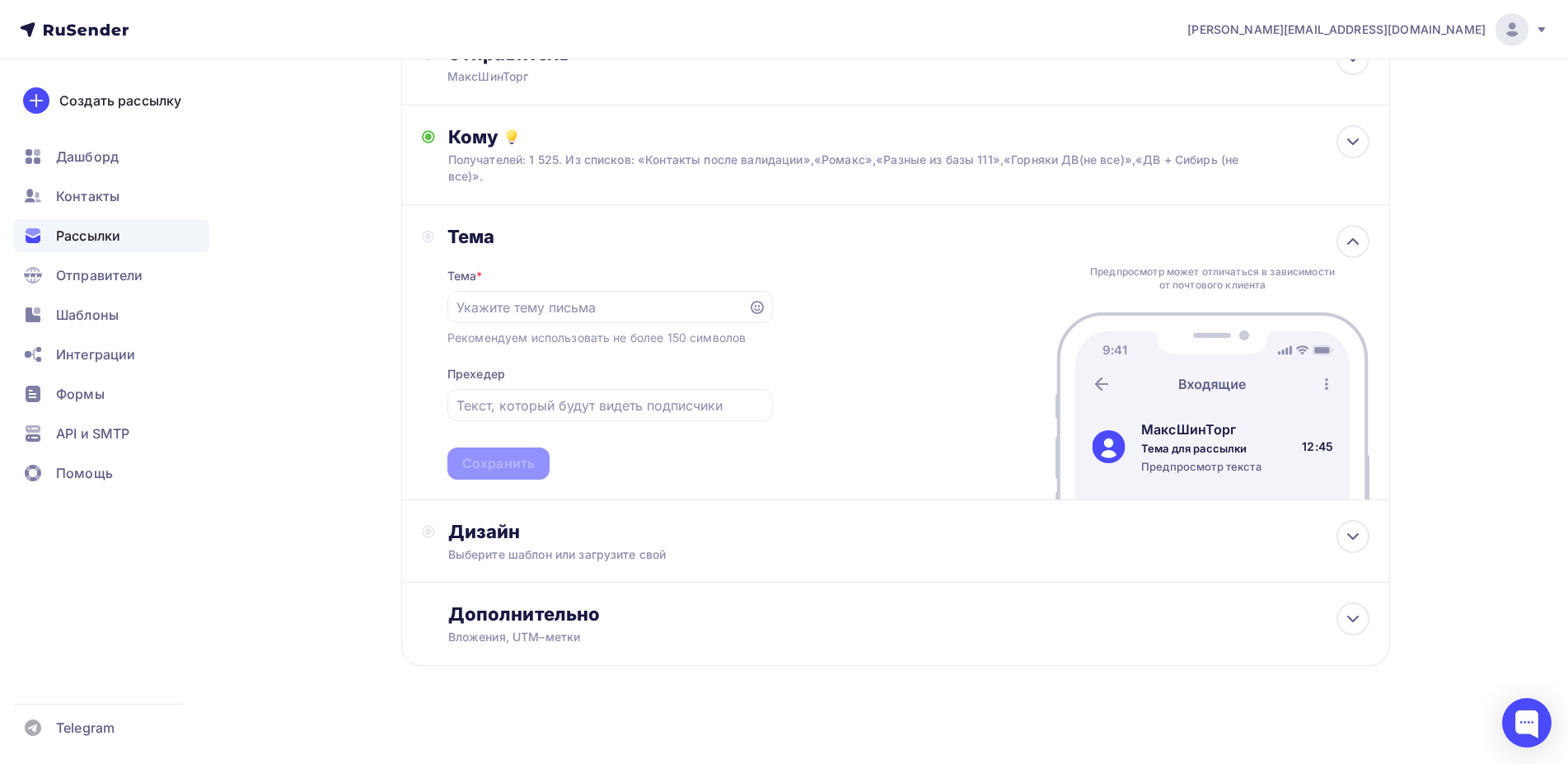
scroll to position [122, 0]
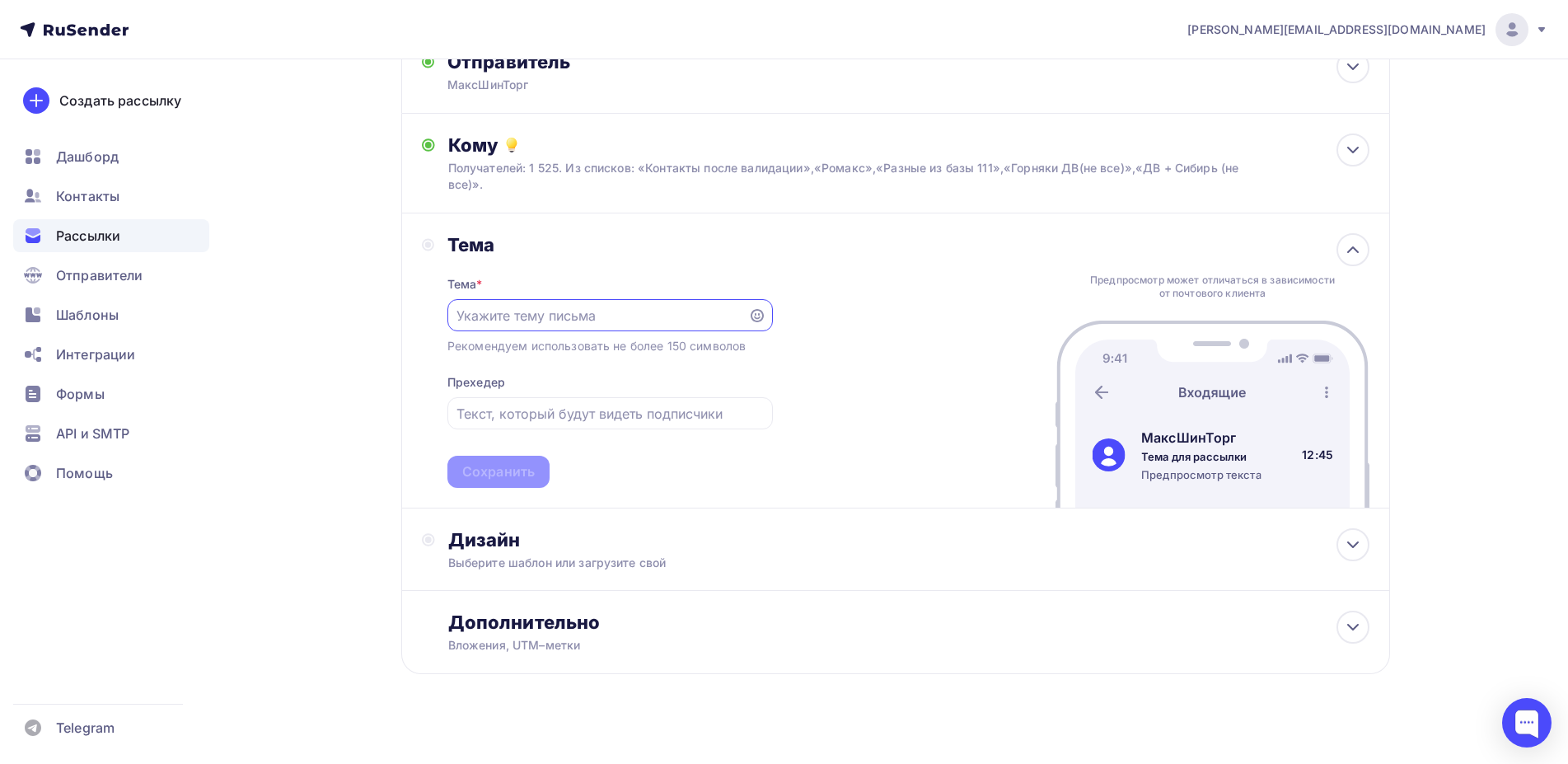
click at [538, 306] on input "text" at bounding box center [598, 315] width 282 height 19
type input "Автошины"
type input "Грузовые шины на зиму и не только"
click at [613, 404] on input "text" at bounding box center [610, 413] width 307 height 19
click at [492, 405] on input "text" at bounding box center [610, 413] width 307 height 19
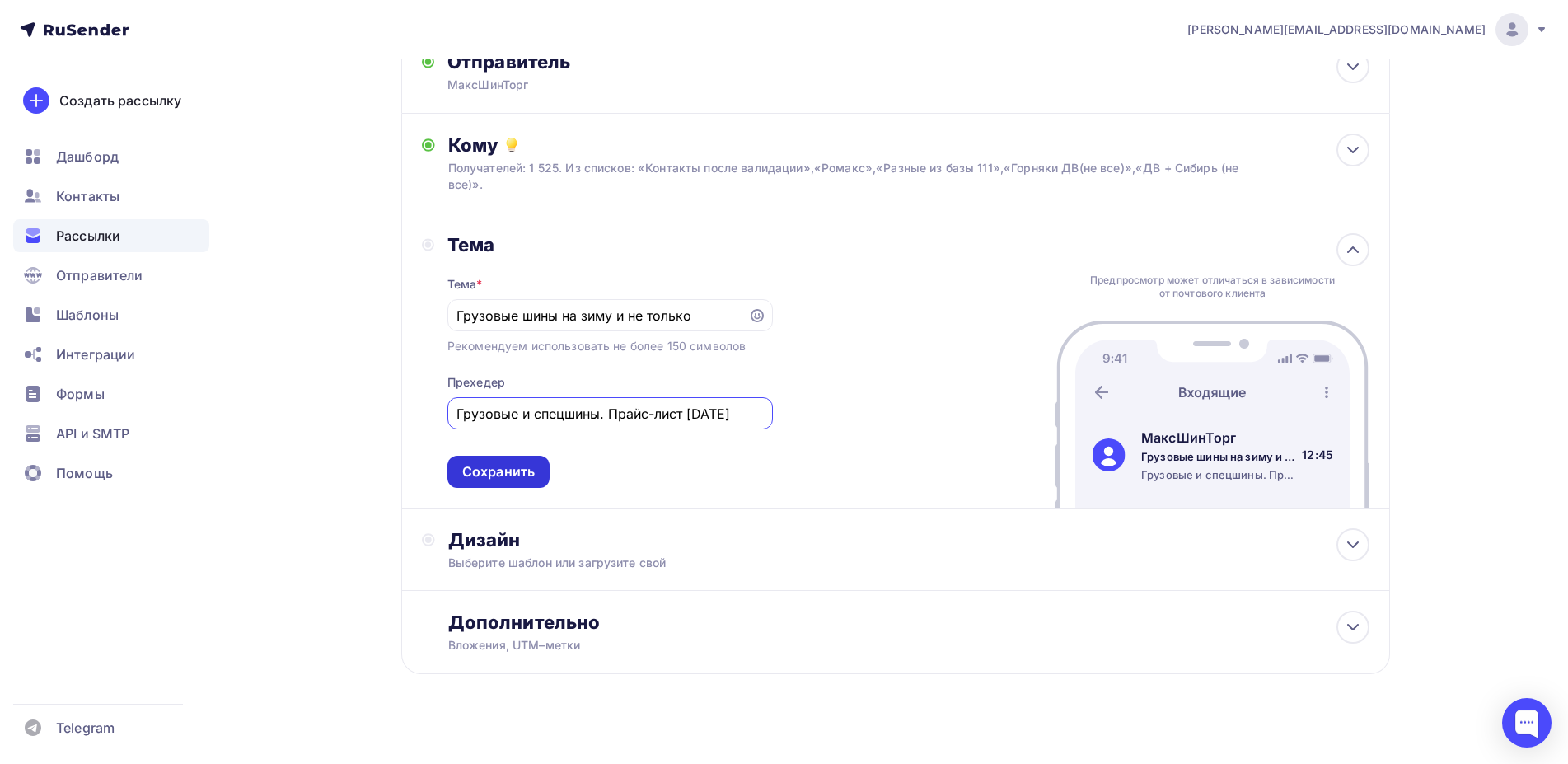
type input "Грузовые и спецшины. Прайс-лист [DATE]"
click at [510, 463] on div "Сохранить" at bounding box center [499, 472] width 72 height 19
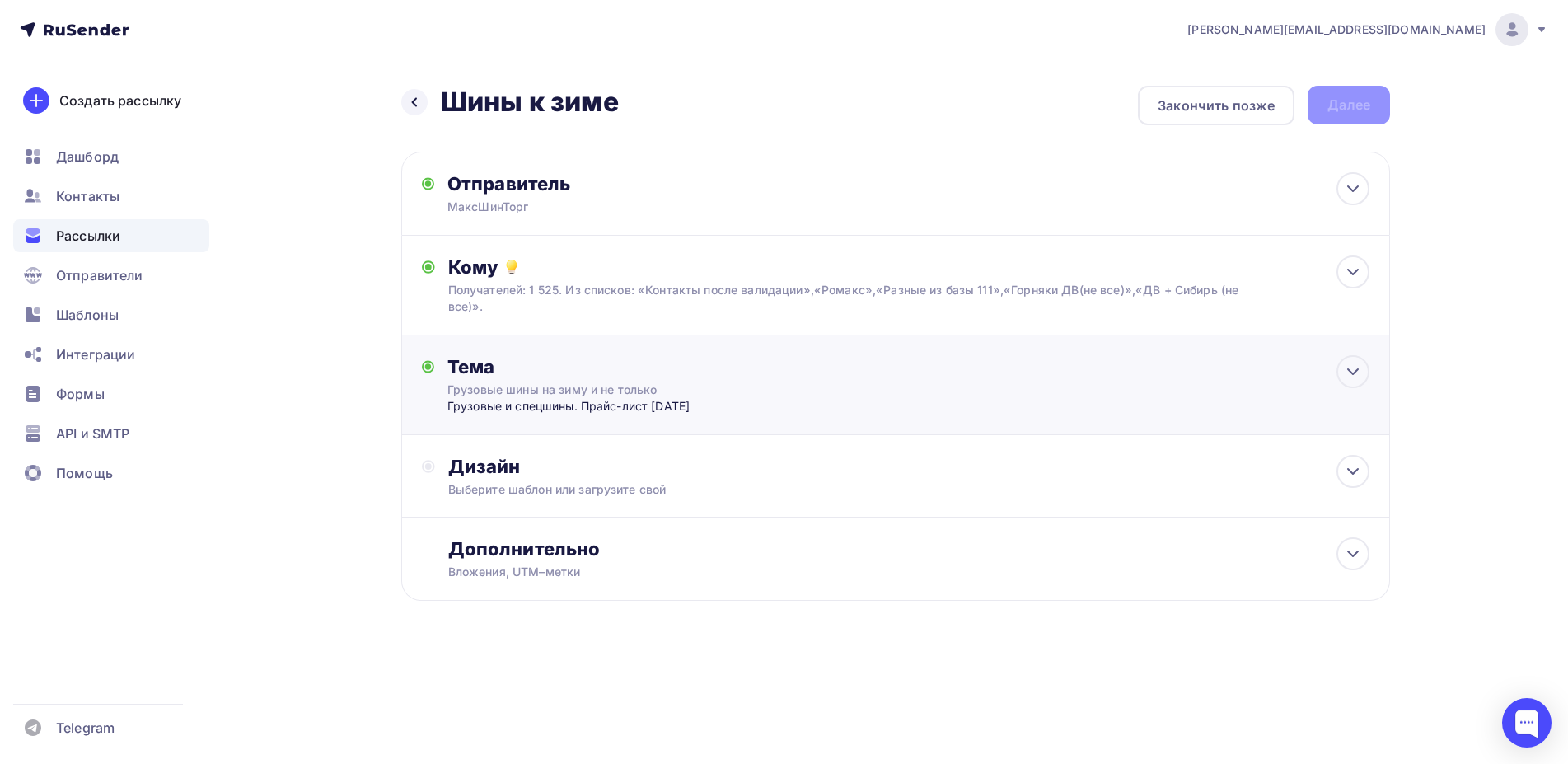
scroll to position [0, 0]
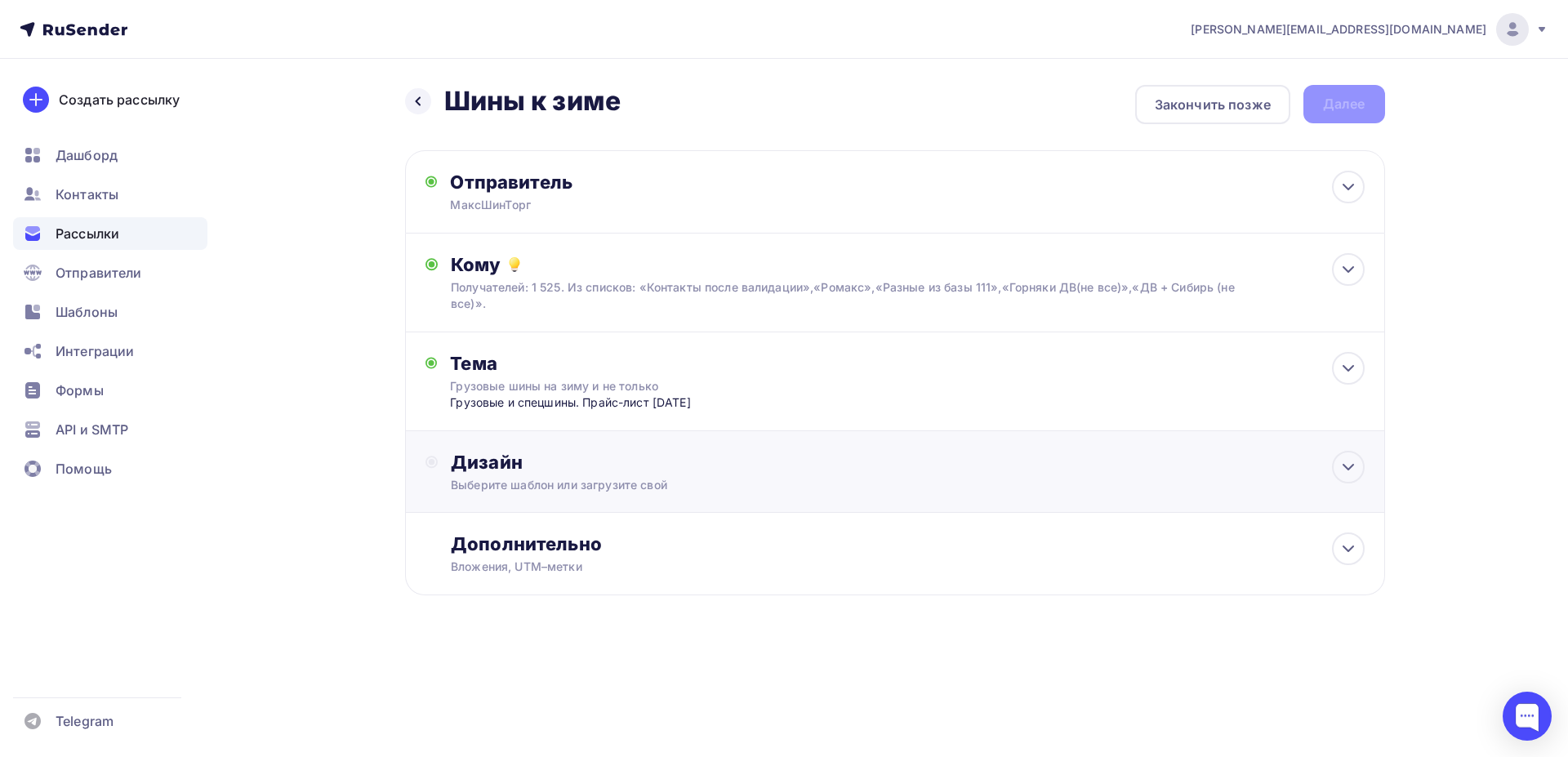
click at [606, 459] on div "Дизайн Выберите шаблон или загрузите свой" at bounding box center [907, 471] width 913 height 43
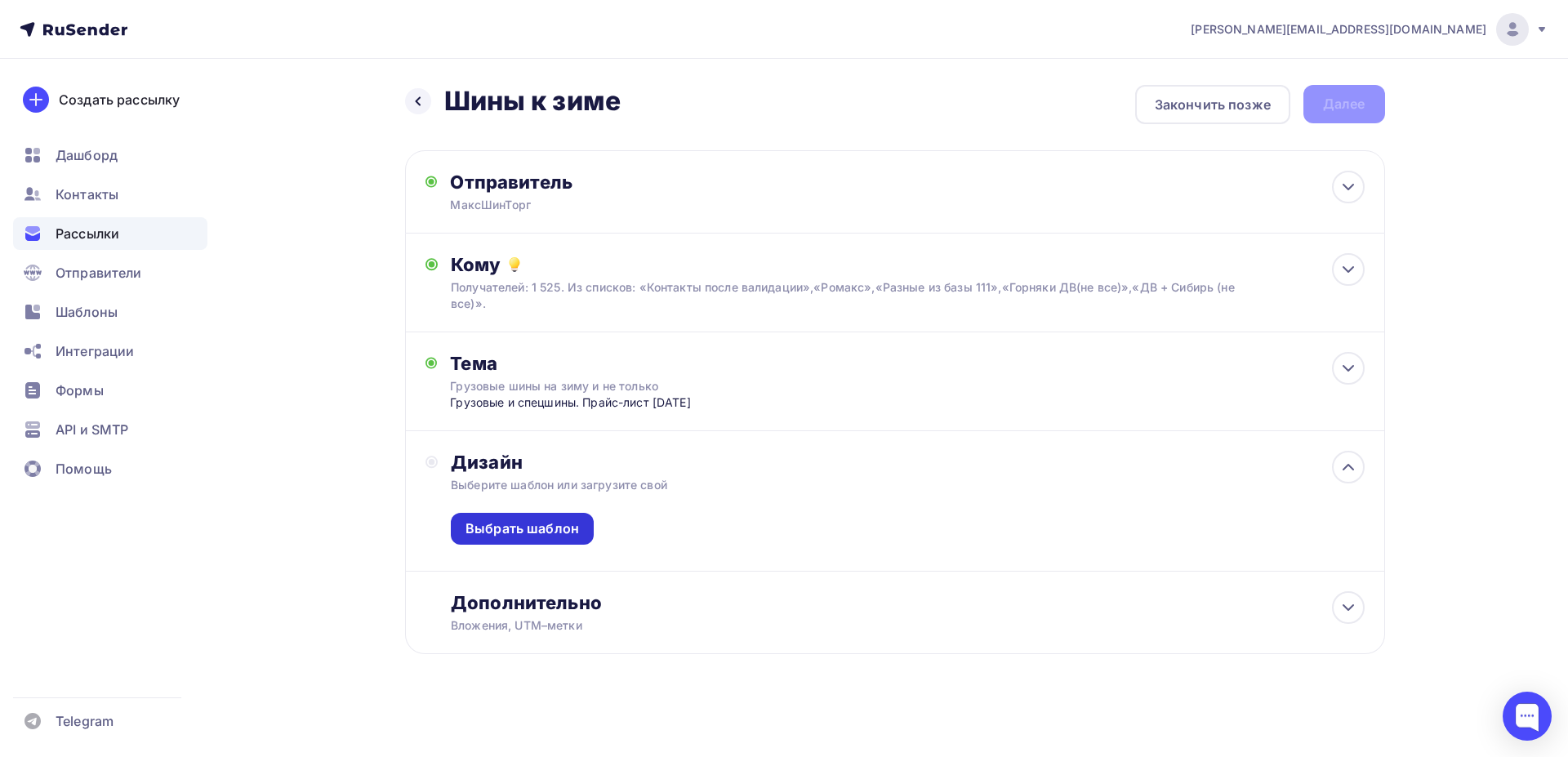
click at [547, 520] on div "Выбрать шаблон" at bounding box center [522, 529] width 114 height 19
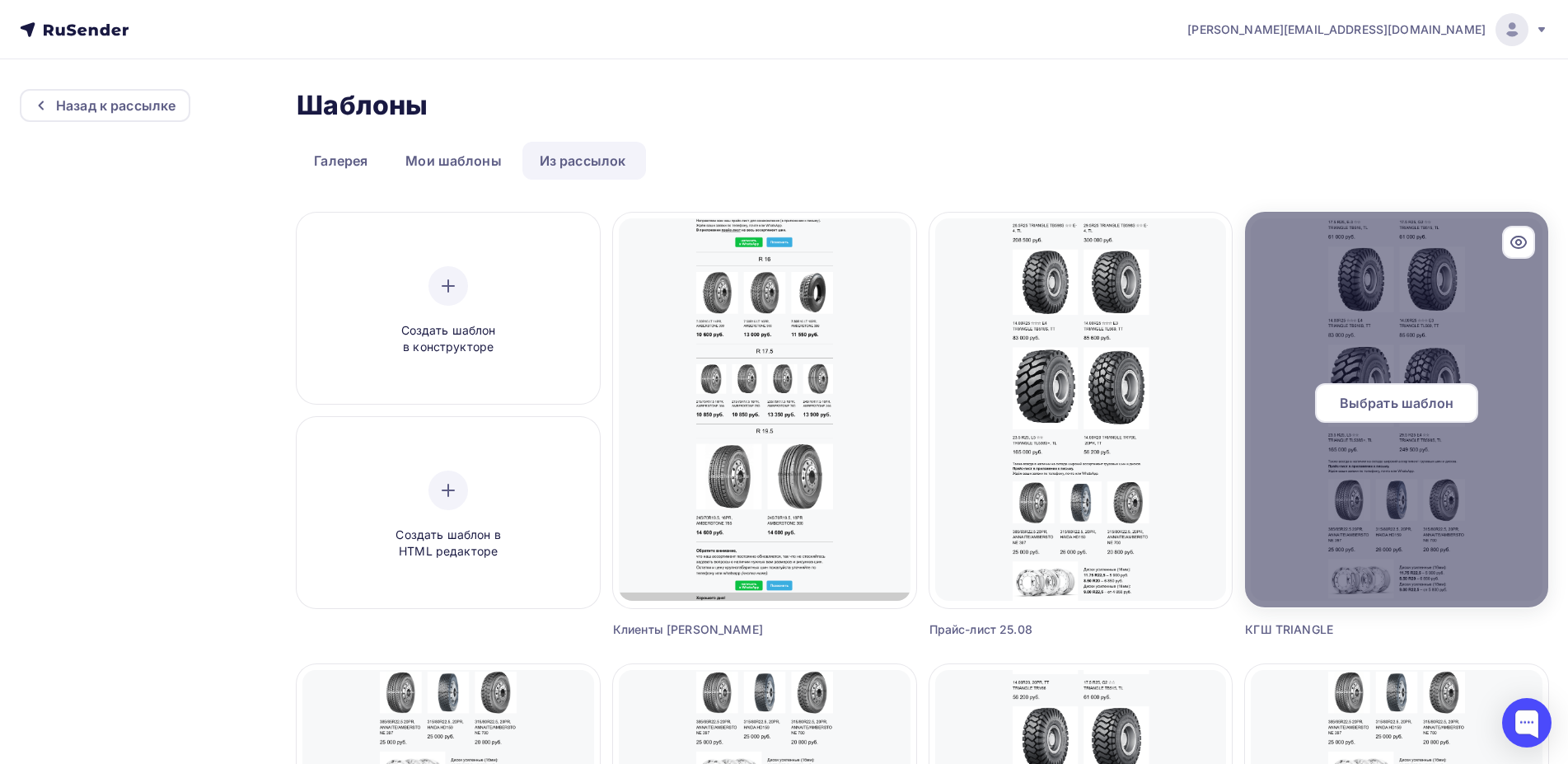
click at [1382, 399] on span "Выбрать шаблон" at bounding box center [1397, 403] width 115 height 19
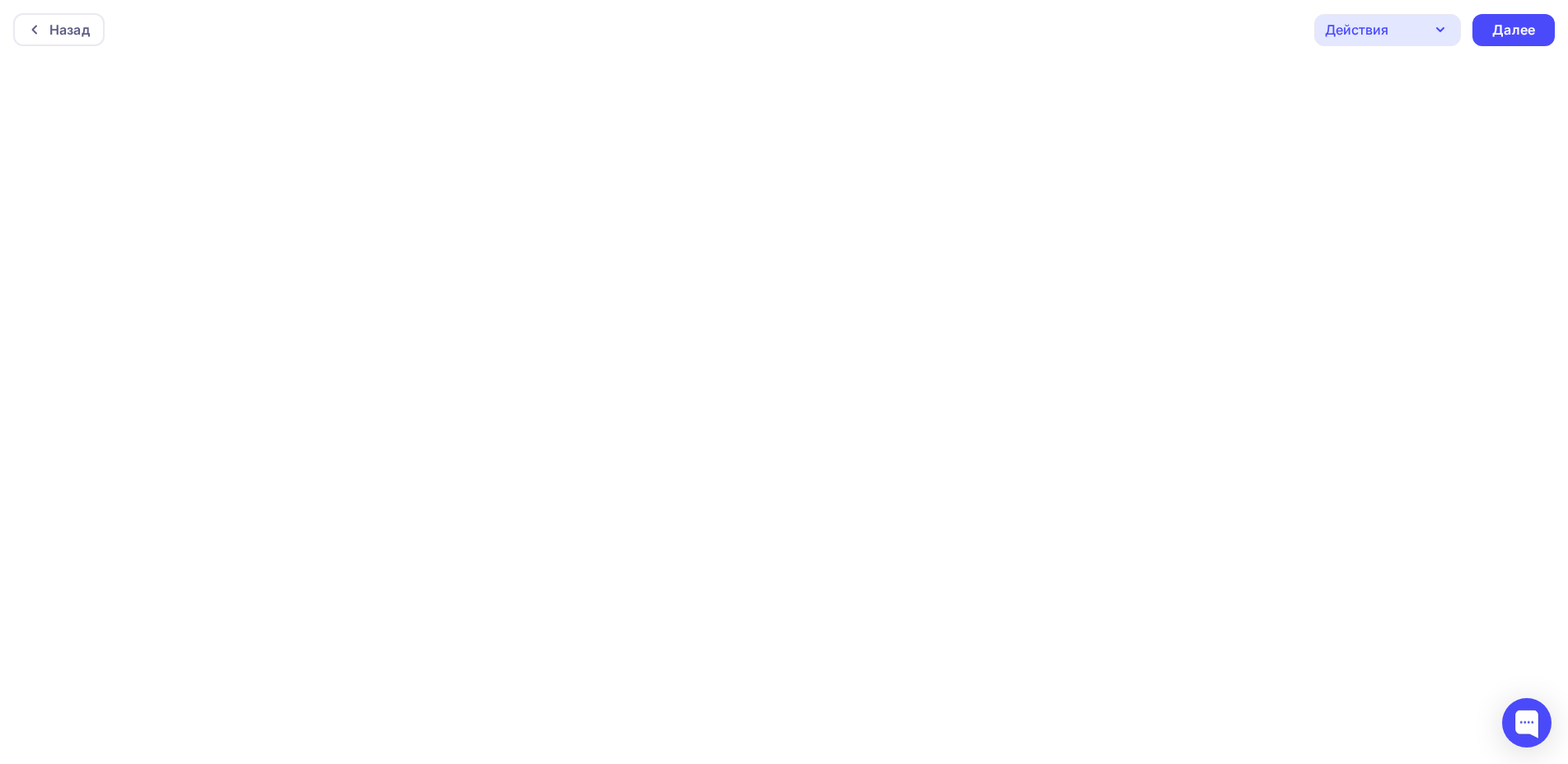
scroll to position [4, 0]
click at [1516, 25] on div "Далее" at bounding box center [1513, 26] width 43 height 19
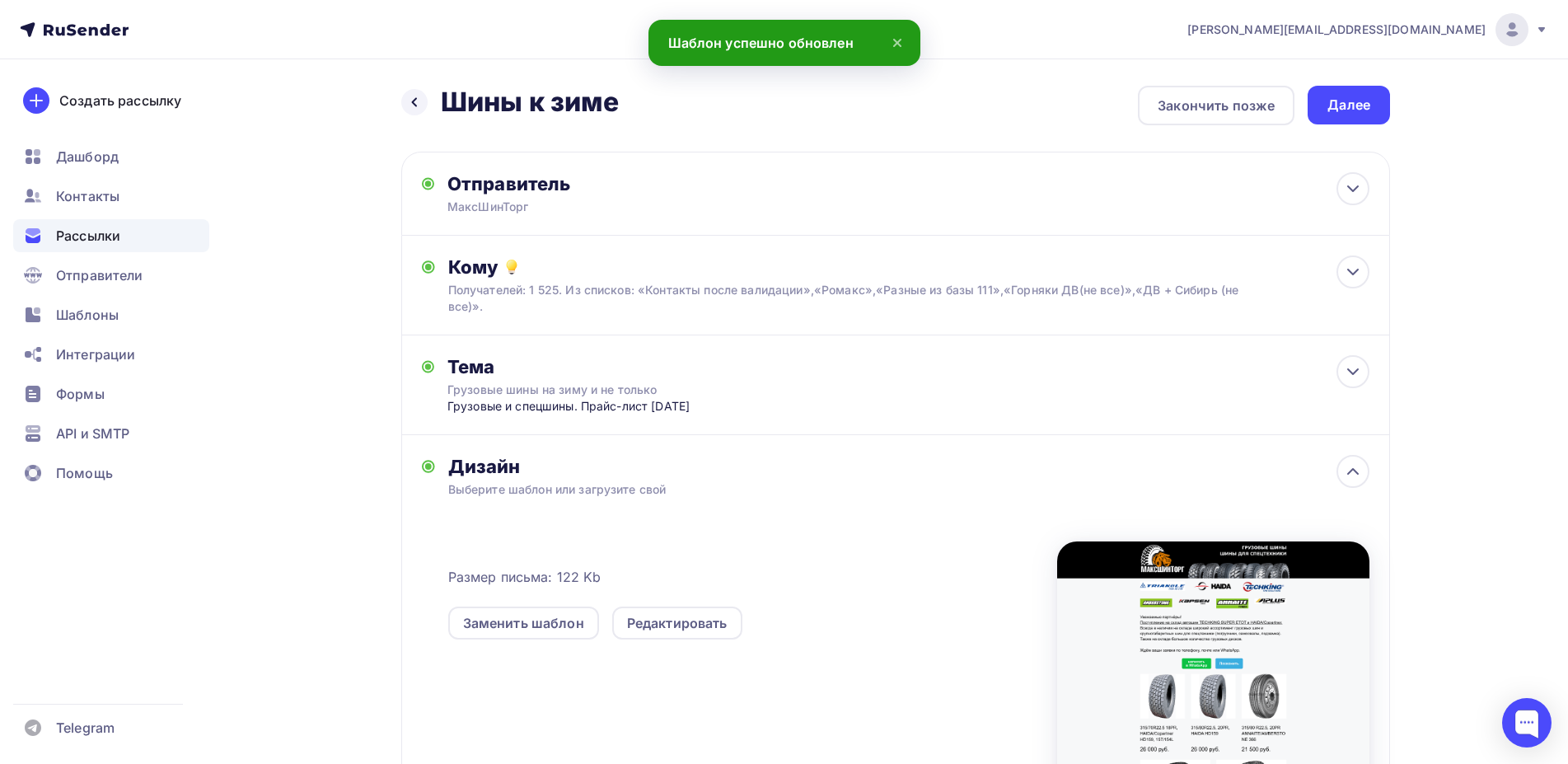
click at [568, 463] on div "Дизайн Выберите шаблон или загрузите свой Размер письма: 122 Kb Заменить шаблон…" at bounding box center [909, 627] width 921 height 344
click at [665, 613] on div "Редактировать" at bounding box center [678, 623] width 100 height 19
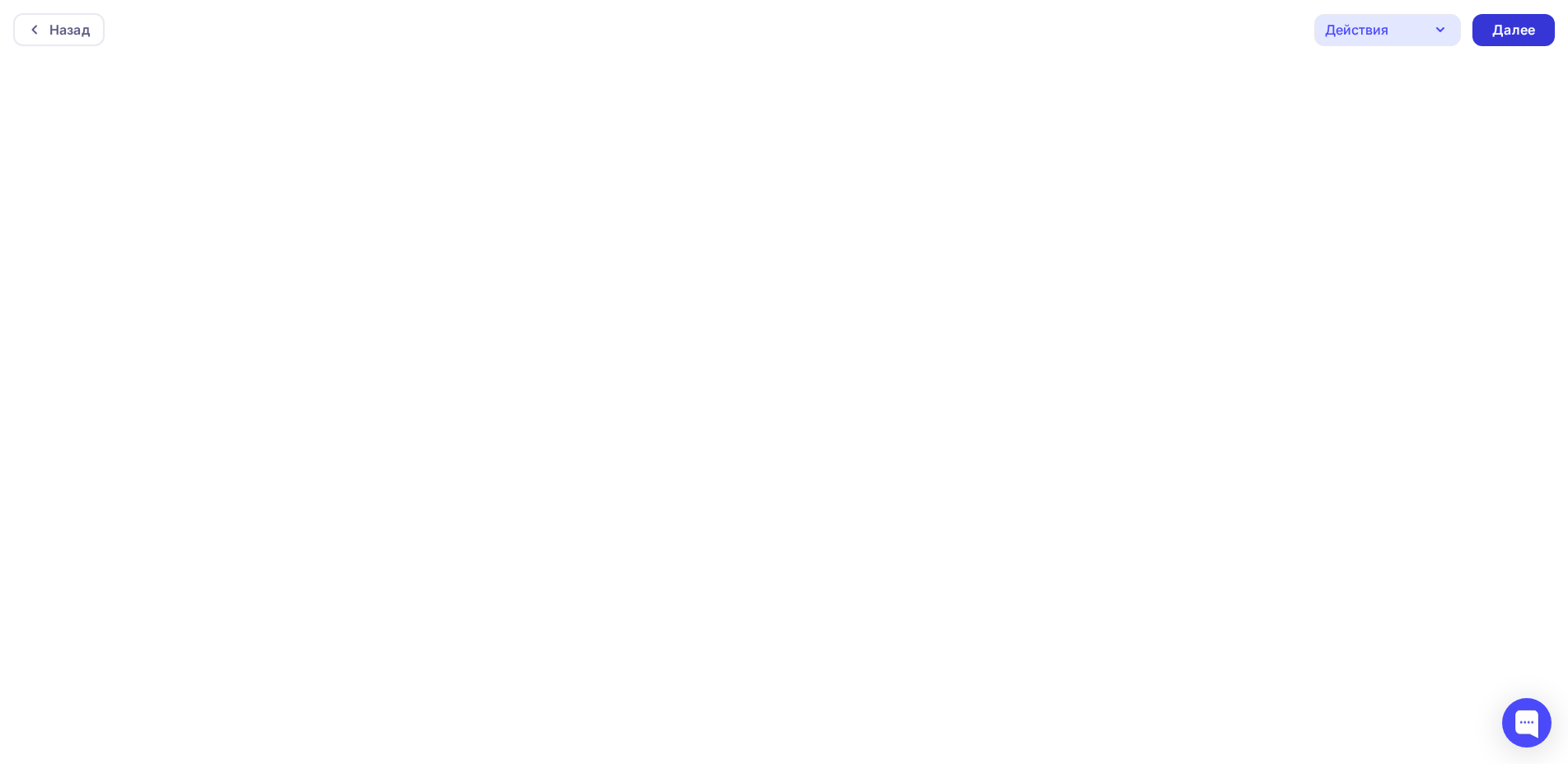
click at [1496, 32] on div "Далее" at bounding box center [1513, 30] width 43 height 19
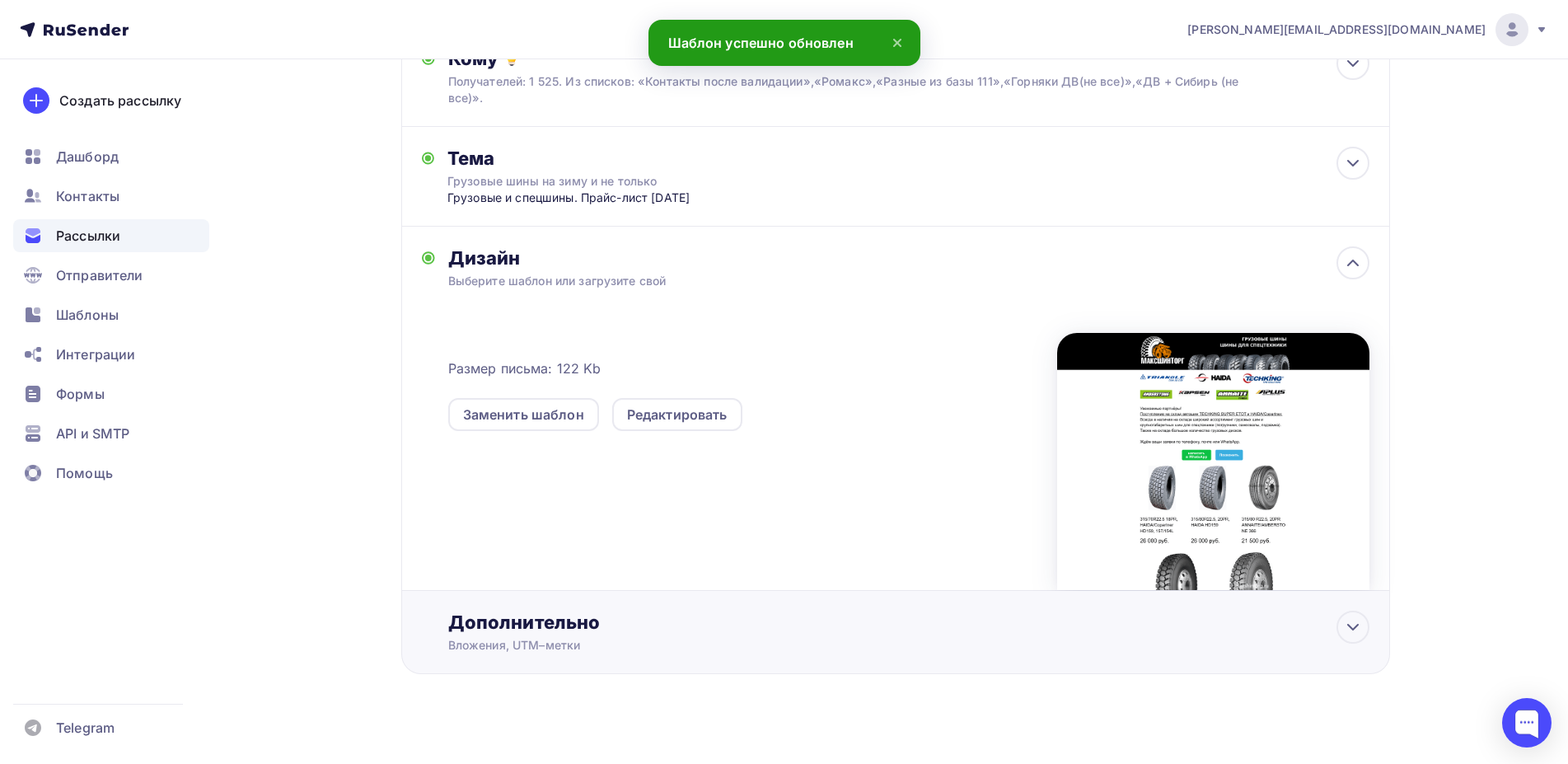
click at [604, 611] on div "Дополнительно" at bounding box center [909, 622] width 921 height 23
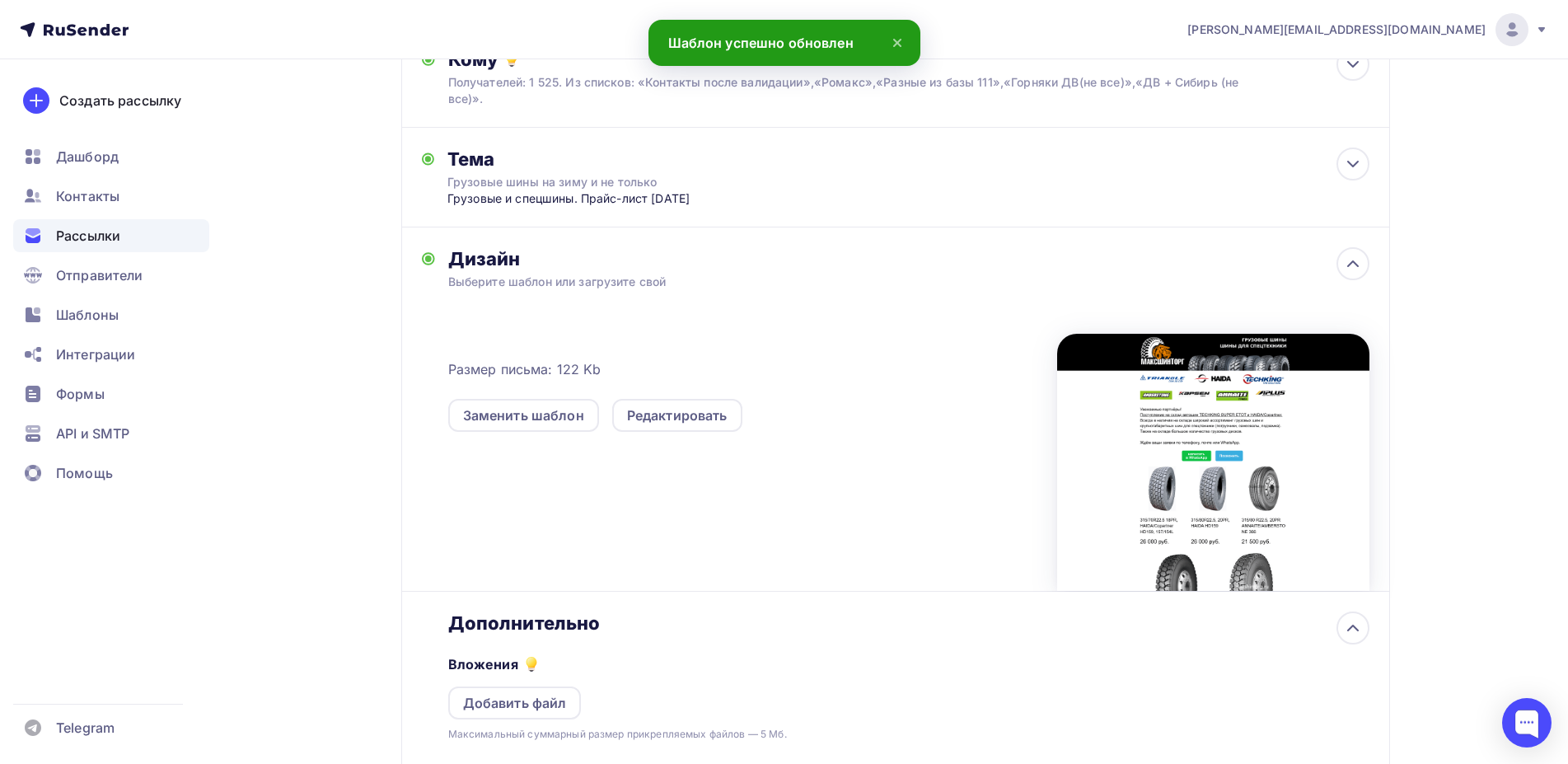
scroll to position [469, 0]
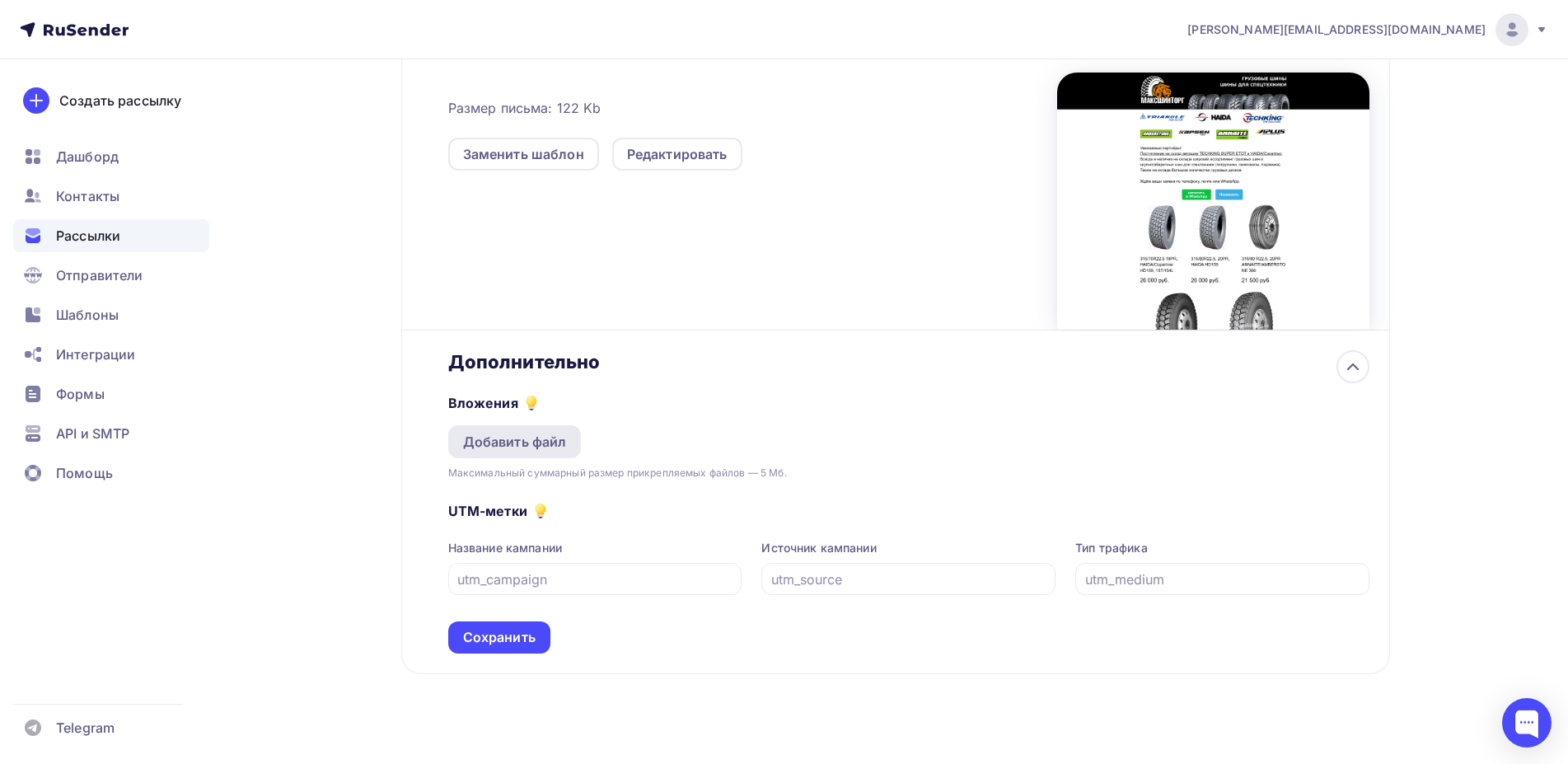
click at [535, 432] on div "Добавить файл" at bounding box center [515, 441] width 104 height 19
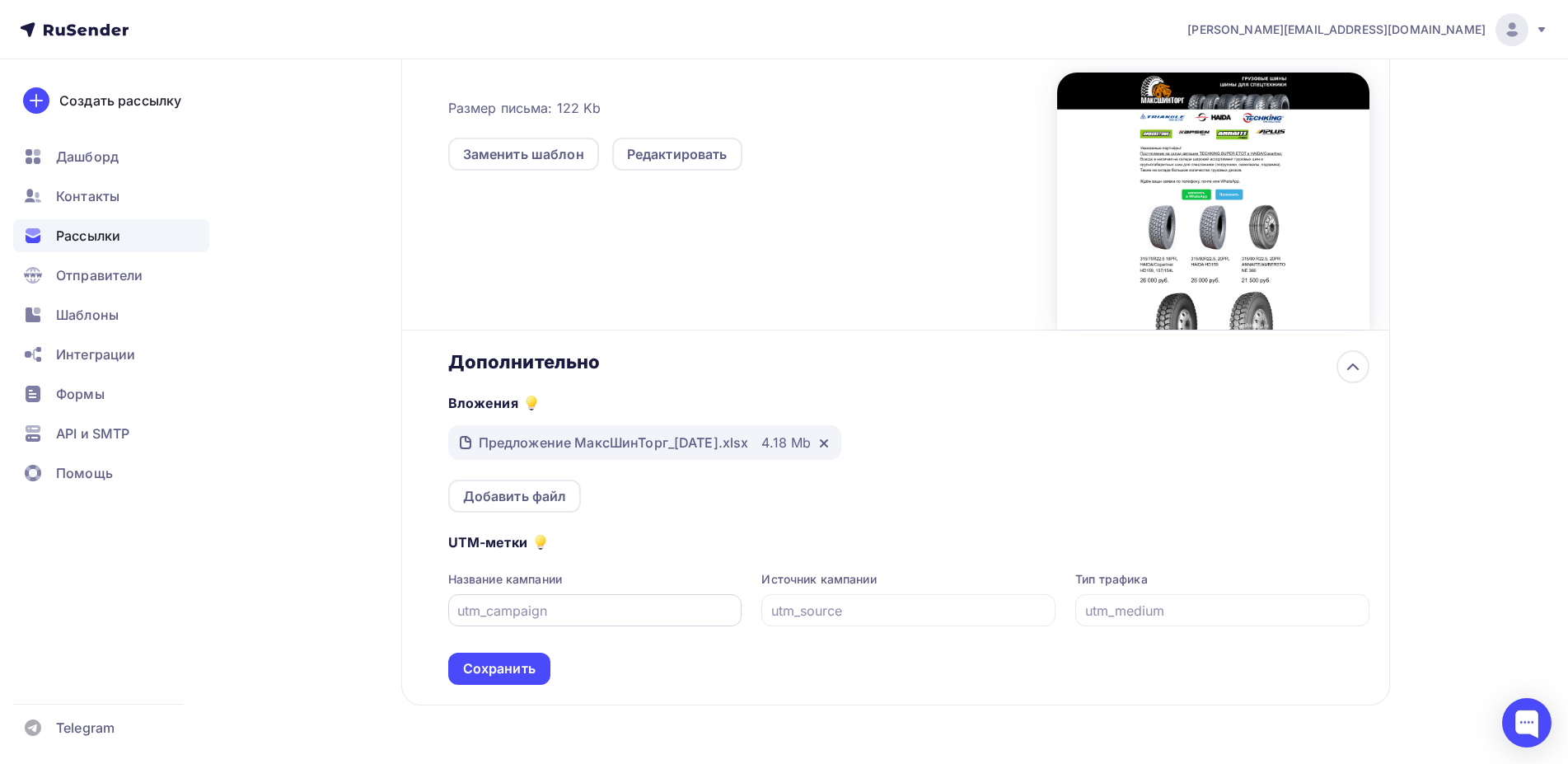
click at [529, 601] on input "text" at bounding box center [595, 611] width 275 height 19
click at [544, 486] on div "Добавить файл" at bounding box center [515, 496] width 104 height 19
click at [503, 659] on div "Сохранить" at bounding box center [499, 669] width 72 height 19
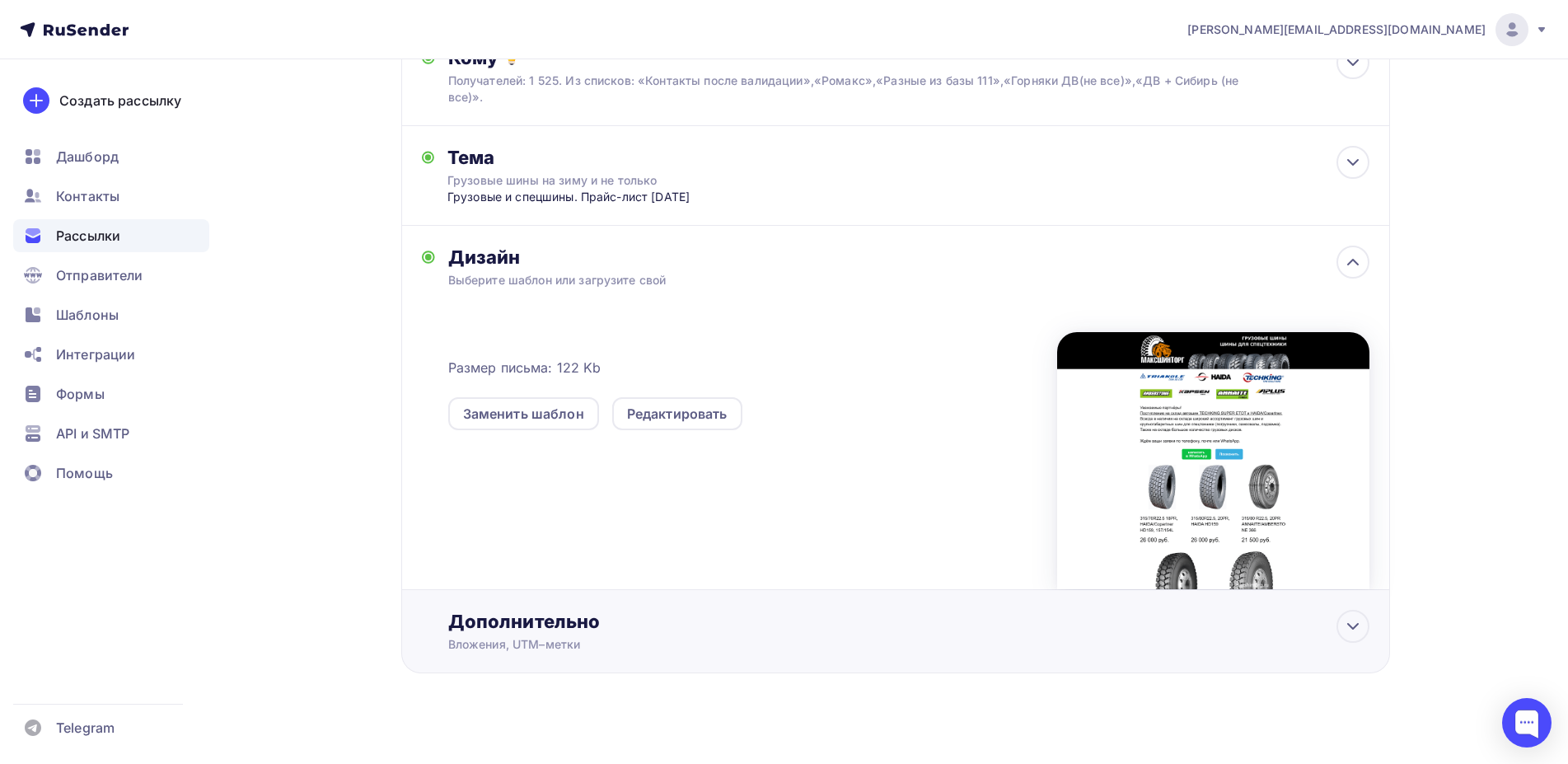
scroll to position [209, 0]
click at [641, 611] on div "Дополнительно" at bounding box center [909, 622] width 921 height 23
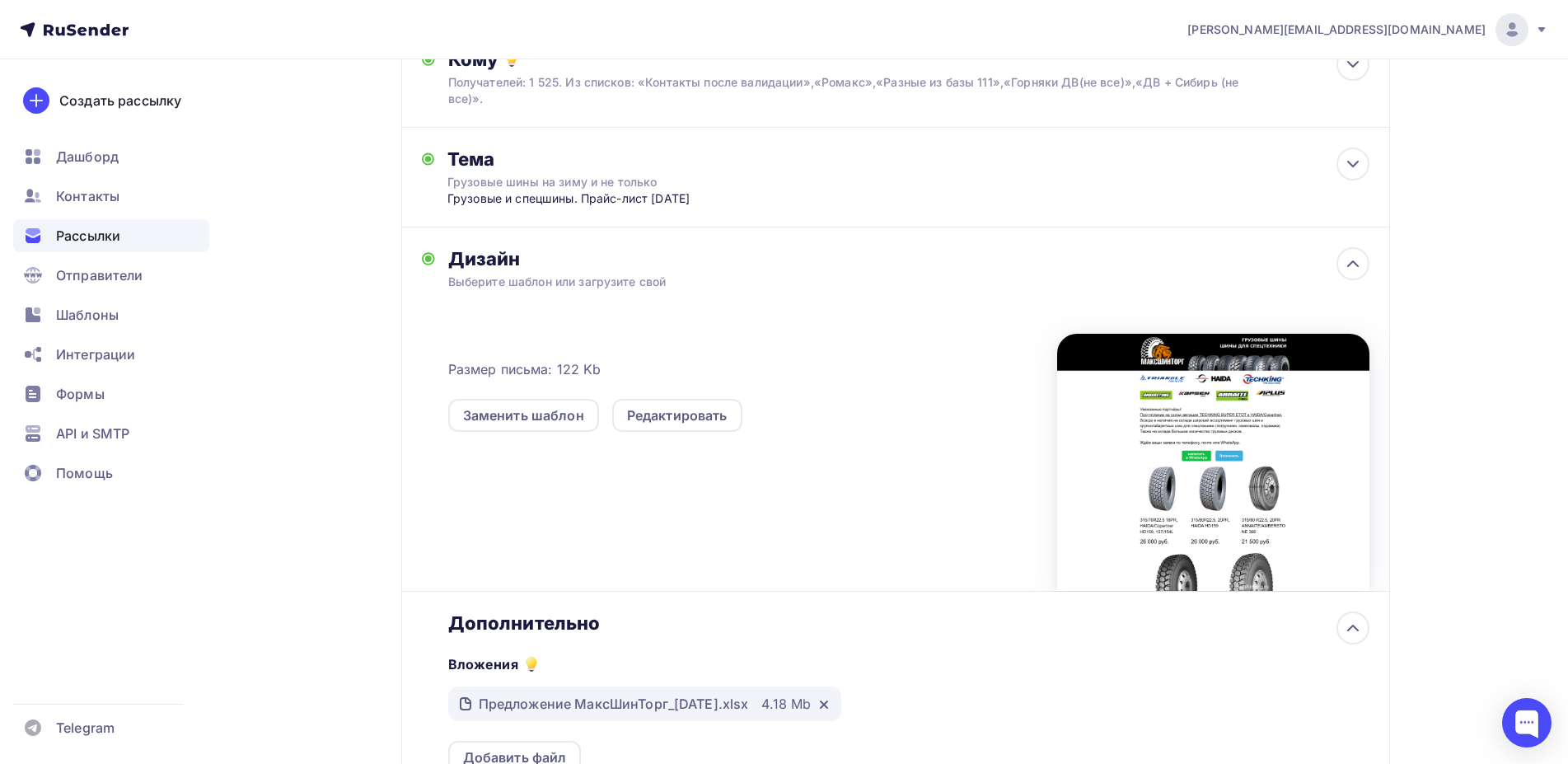
scroll to position [460, 0]
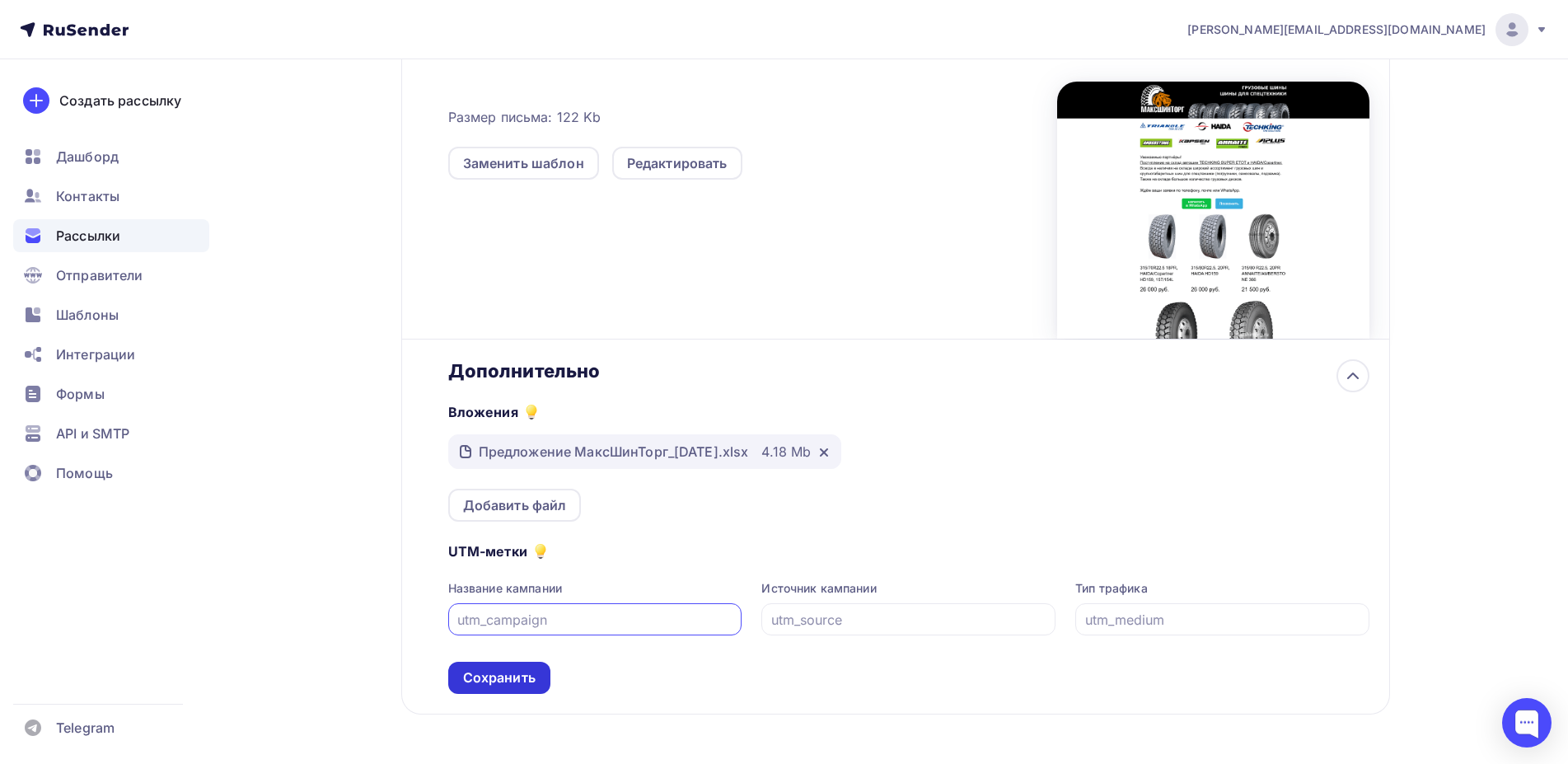
click at [495, 668] on div "Сохранить" at bounding box center [499, 678] width 72 height 19
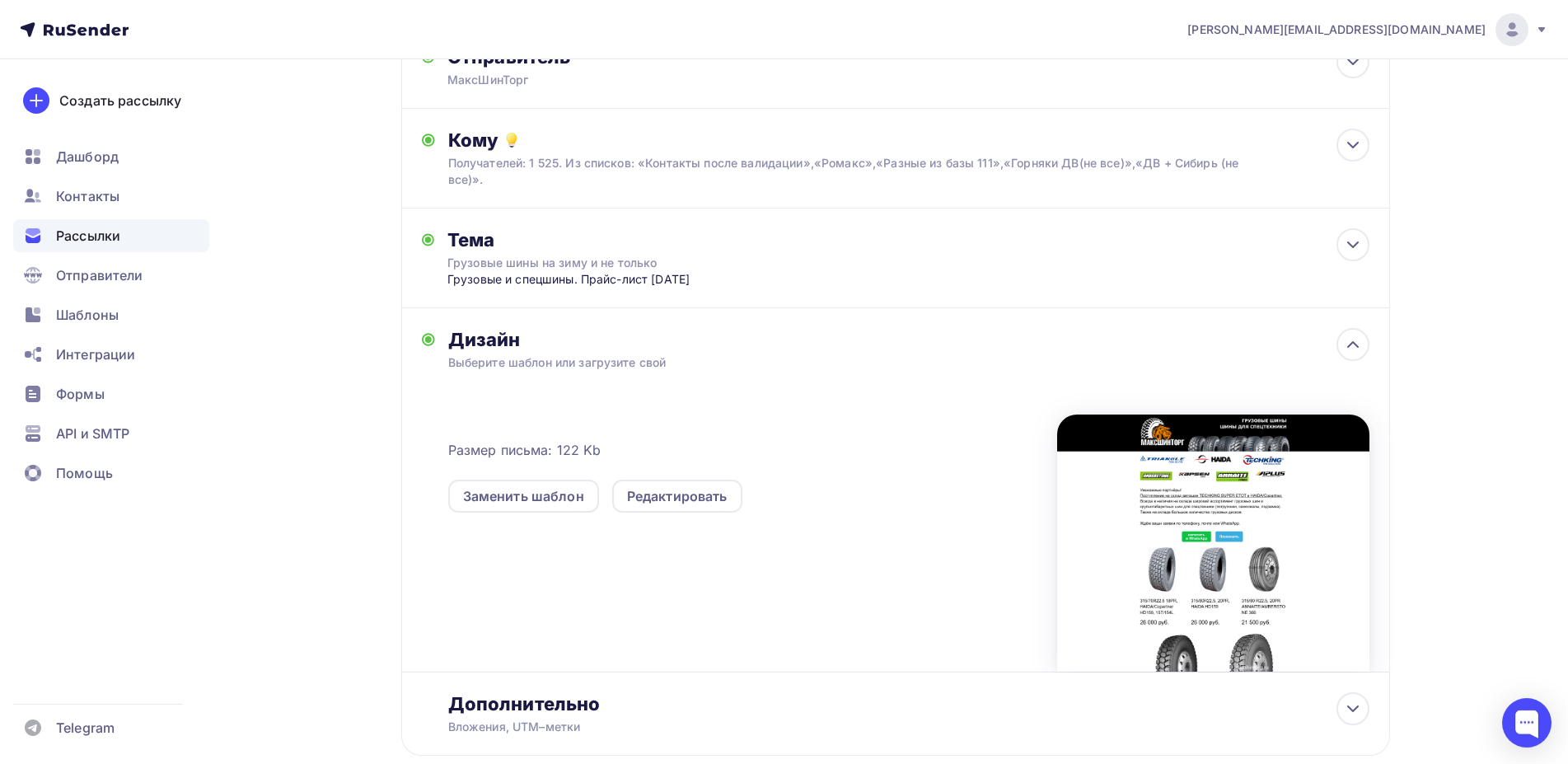
scroll to position [0, 0]
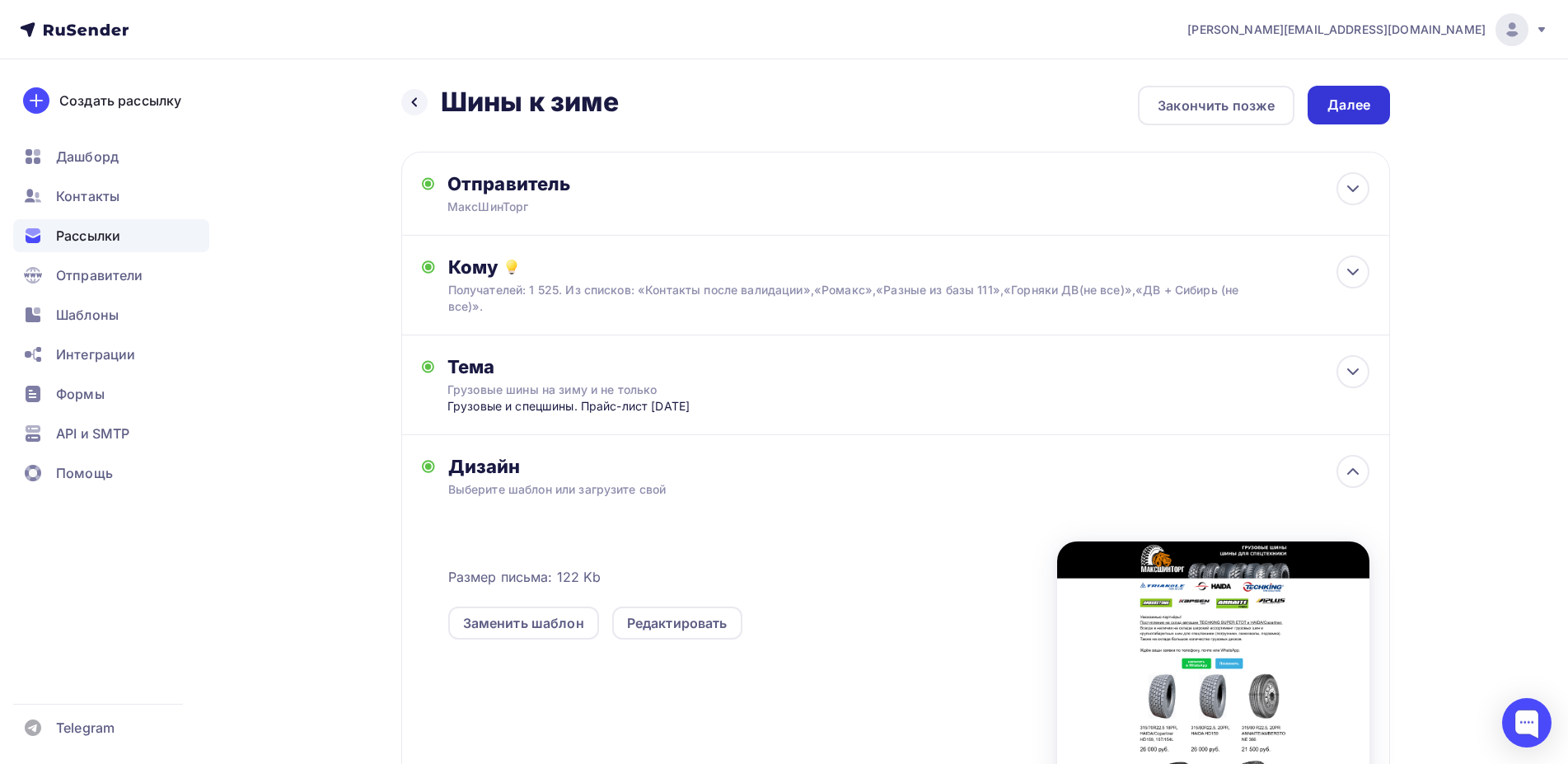
click at [1365, 108] on div "Далее" at bounding box center [1349, 105] width 43 height 19
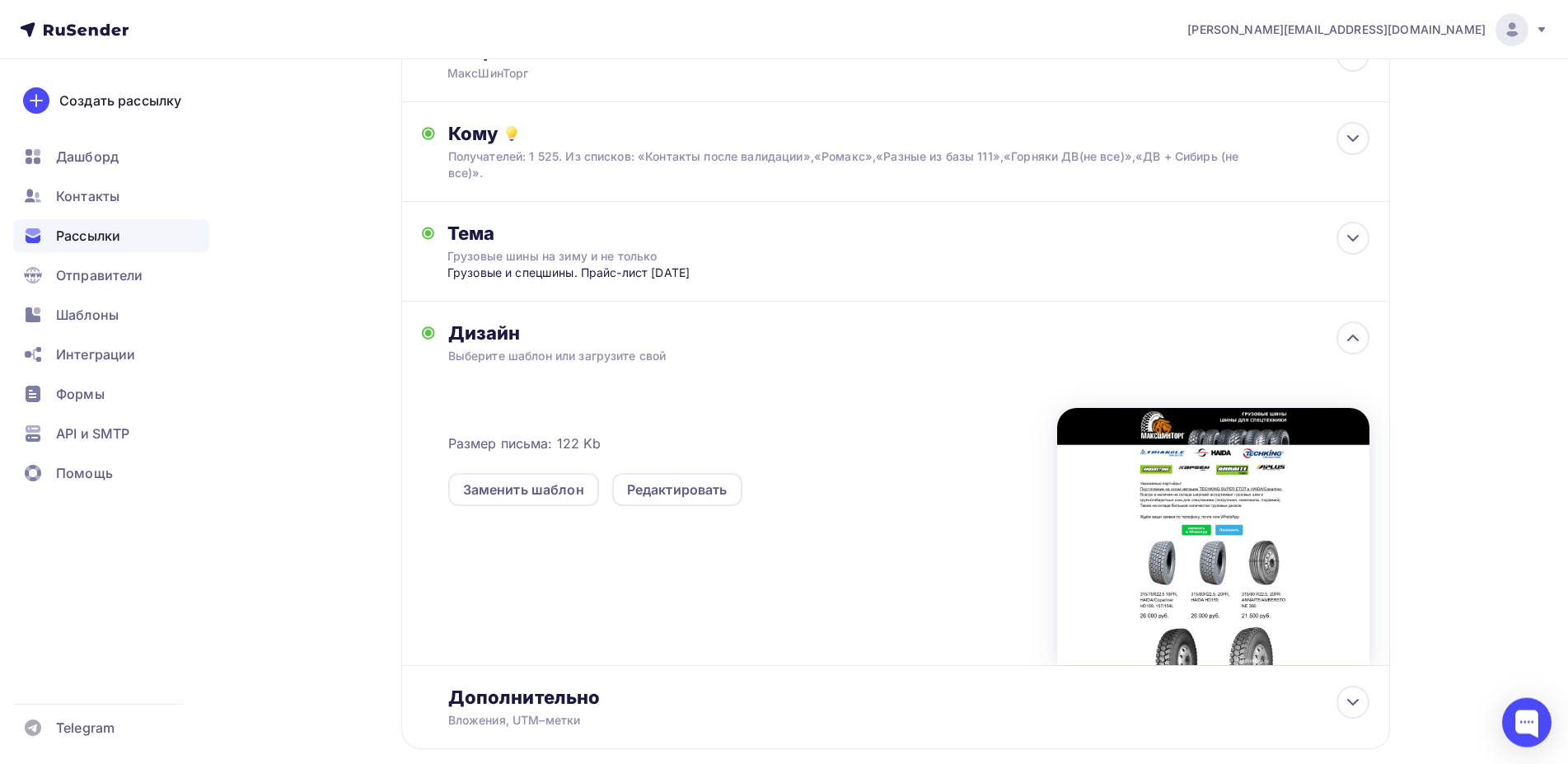
scroll to position [209, 0]
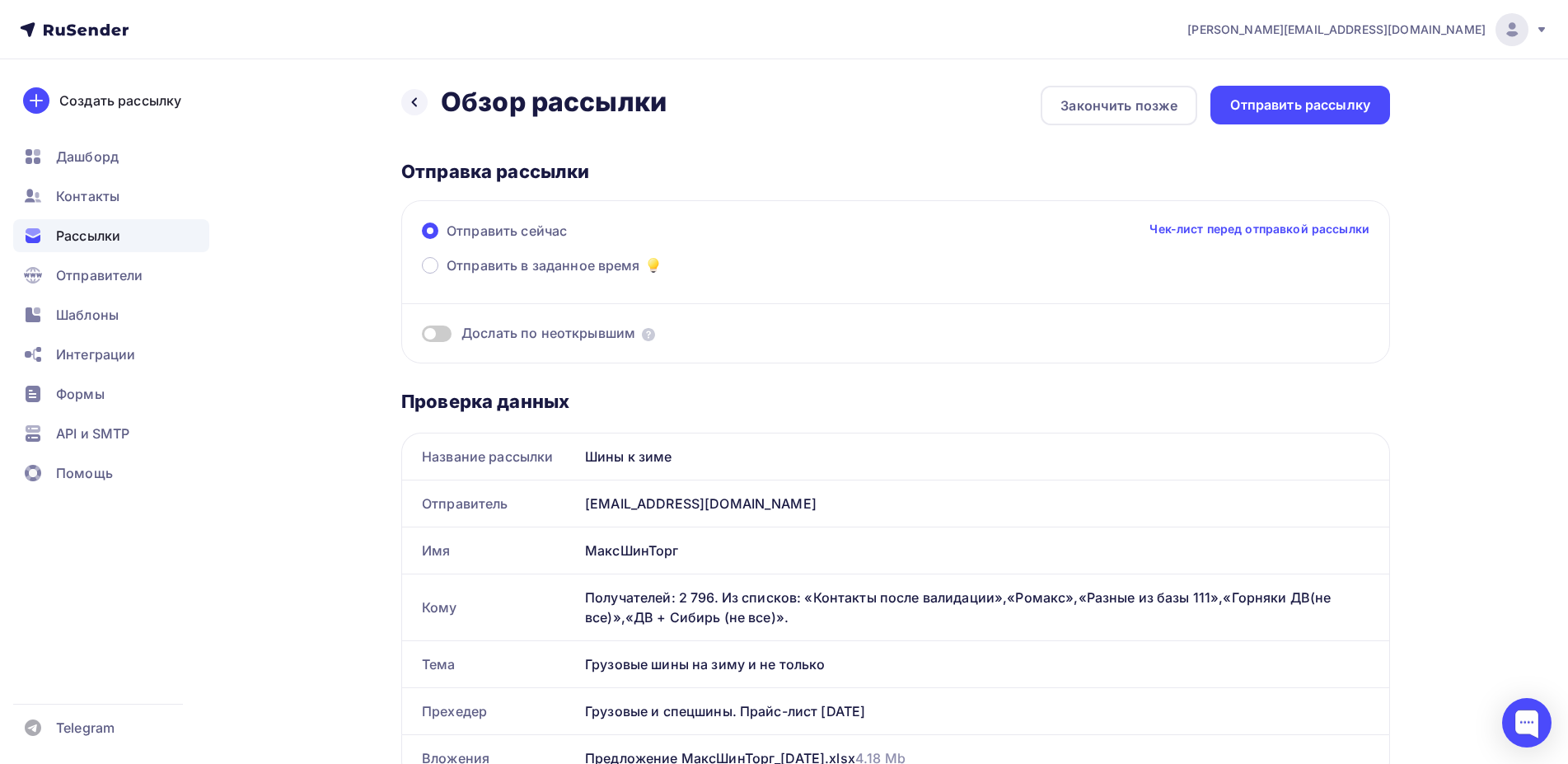
click at [448, 335] on span at bounding box center [437, 333] width 30 height 17
click at [422, 336] on input "checkbox" at bounding box center [422, 336] width 0 height 0
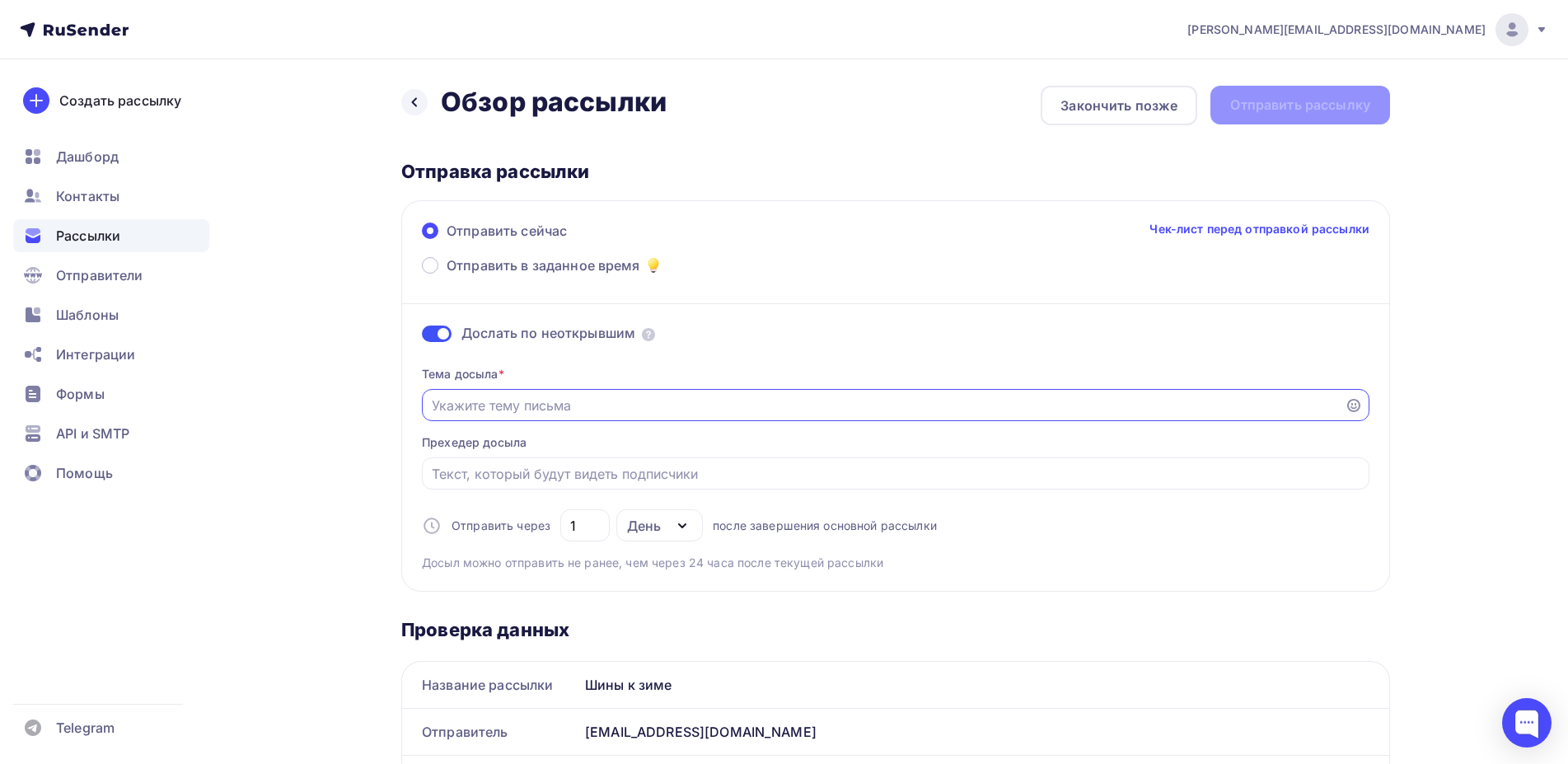
click at [597, 402] on input "Отправить в заданное время" at bounding box center [884, 405] width 904 height 19
type input "Fdnjibys"
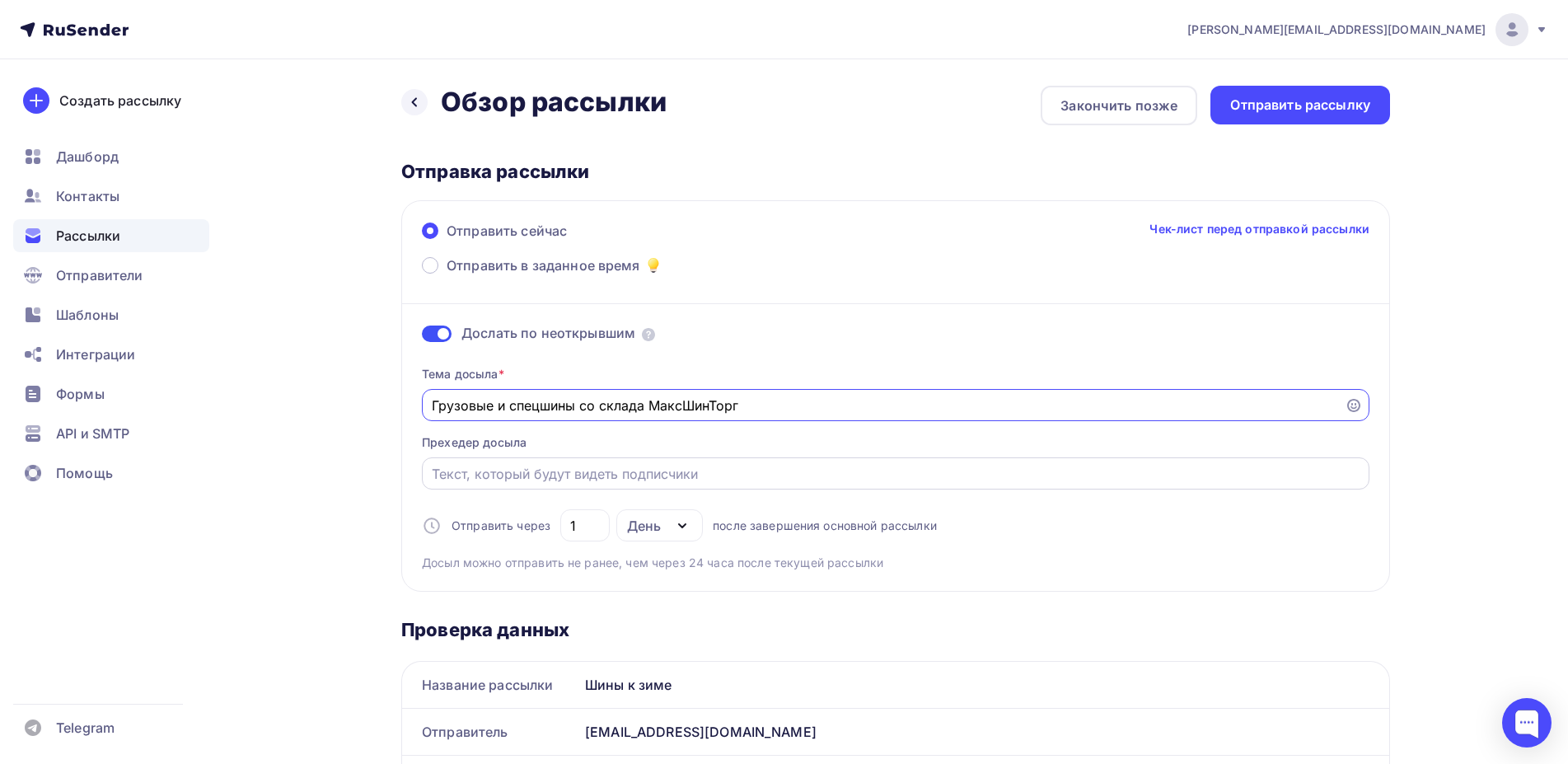
type input "Грузовые и спецшины со склада МаксШинТорг"
click at [650, 474] on input "Отправить в заданное время" at bounding box center [896, 473] width 929 height 19
click at [650, 478] on input "Отправить в заданное время" at bounding box center [896, 473] width 929 height 19
type input "Г"
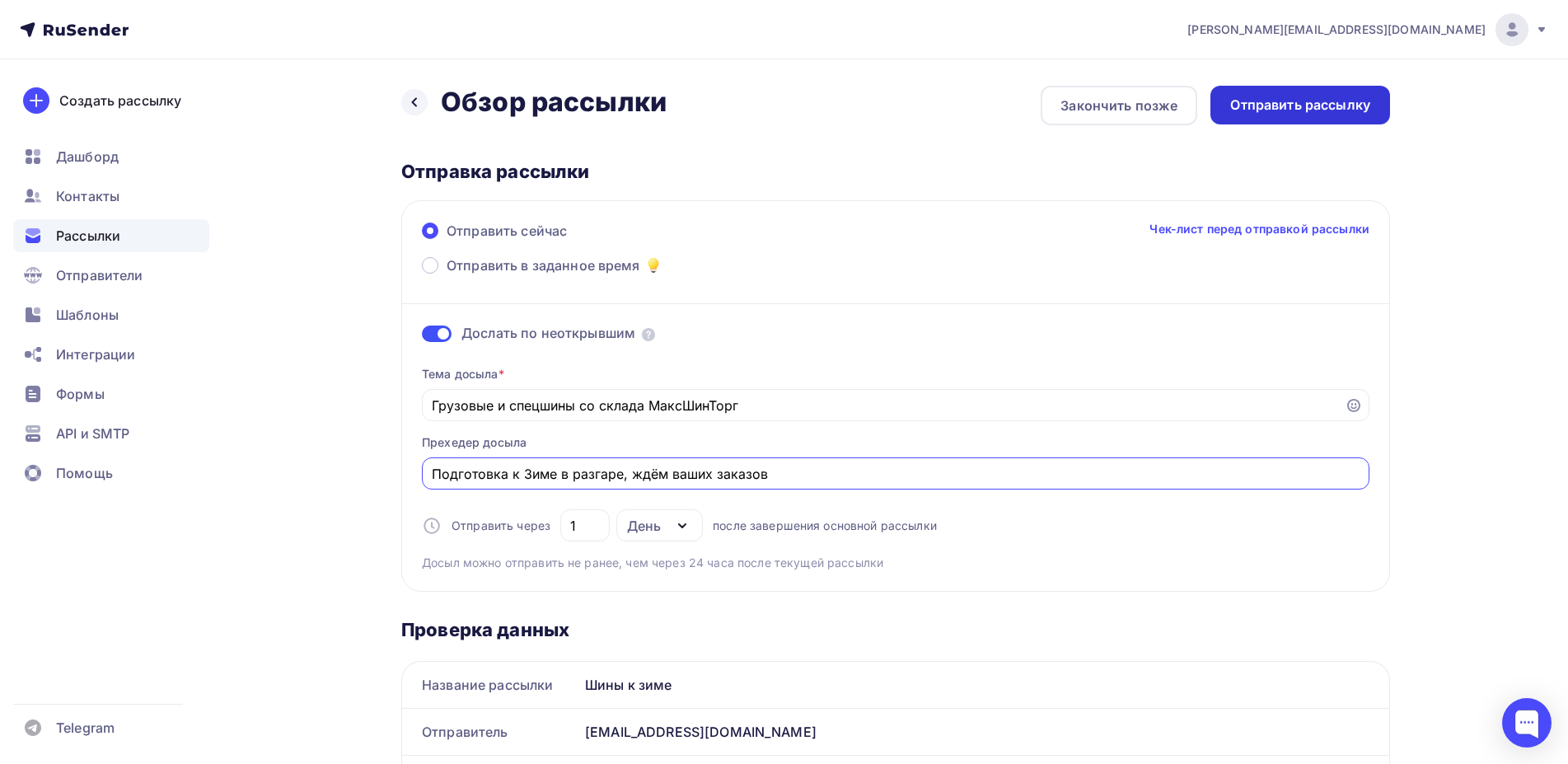
type input "Подготовка к Зиме в разгаре, ждём ваших заказов"
click at [1314, 105] on div "Отправить рассылку" at bounding box center [1300, 105] width 140 height 19
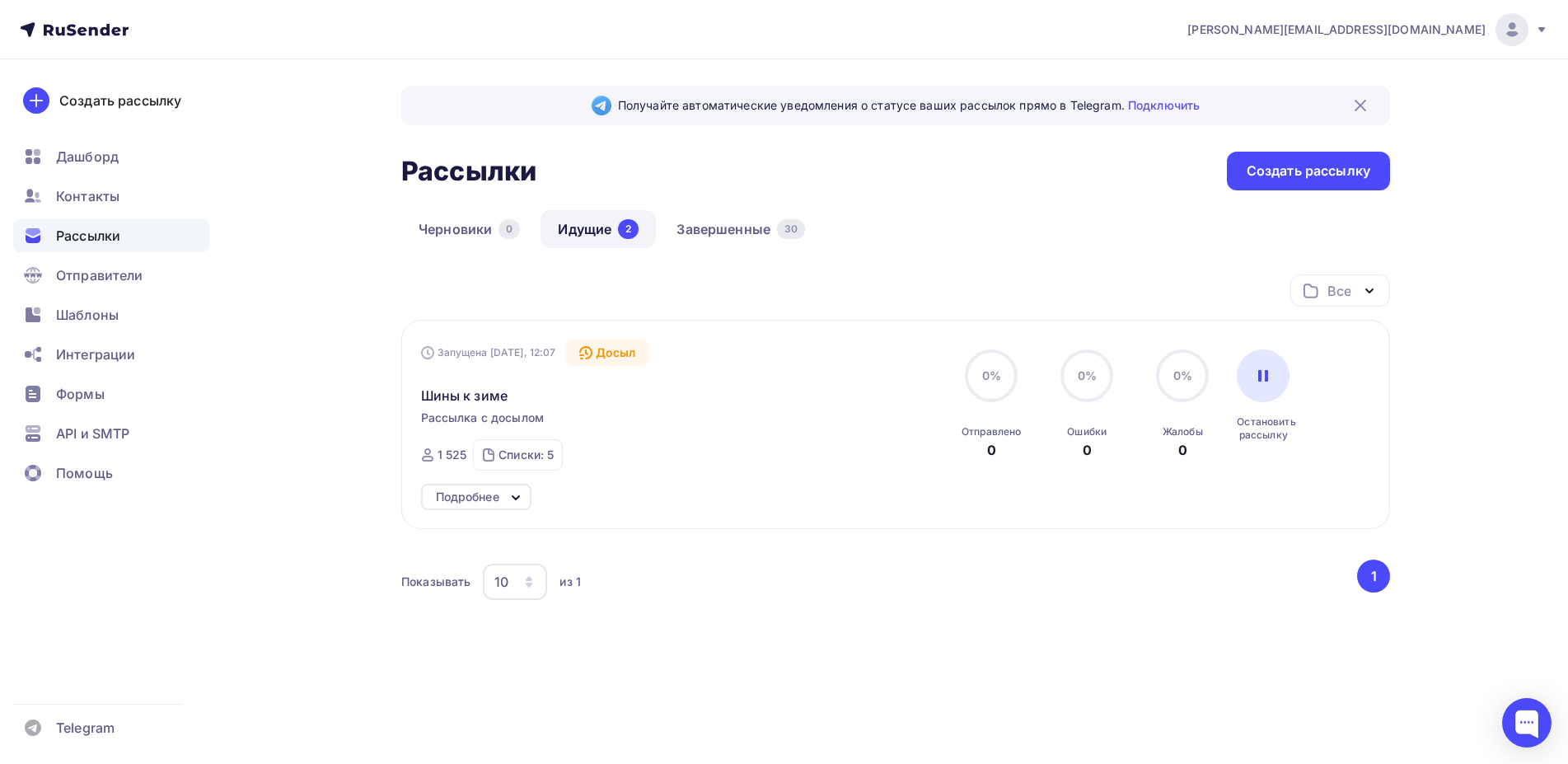
click at [578, 221] on link "Идущие 2" at bounding box center [598, 228] width 115 height 38
click at [925, 269] on div "Черновики 0 Идущие 2 Завершенные 30" at bounding box center [895, 241] width 989 height 64
